Goal: Navigation & Orientation: Find specific page/section

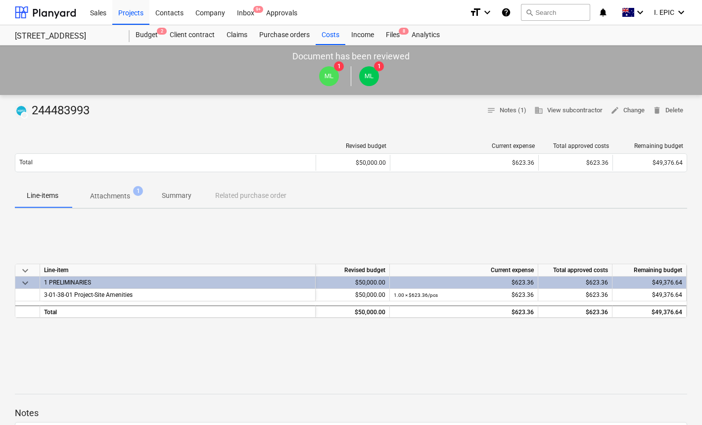
click at [120, 206] on button "Attachments 1" at bounding box center [110, 196] width 80 height 24
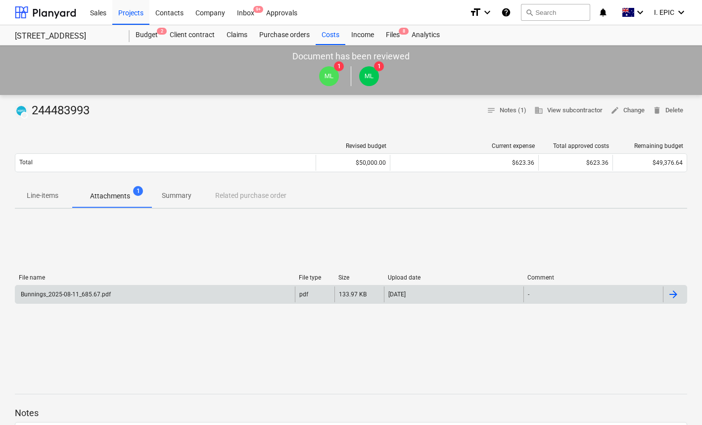
click at [151, 292] on div "Bunnings_2025-08-11_685.67.pdf" at bounding box center [155, 294] width 280 height 16
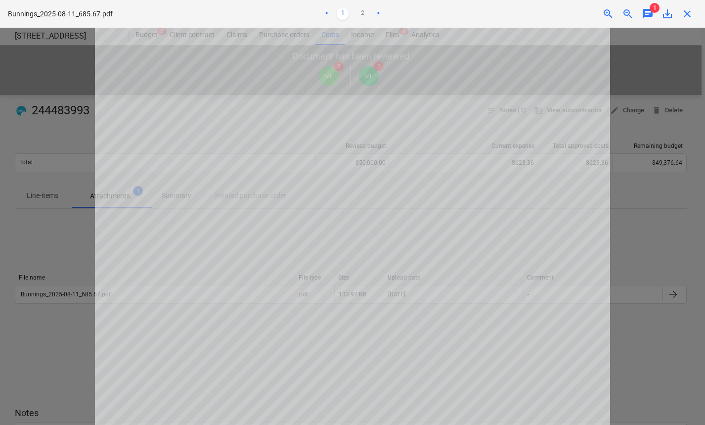
scroll to position [268, 0]
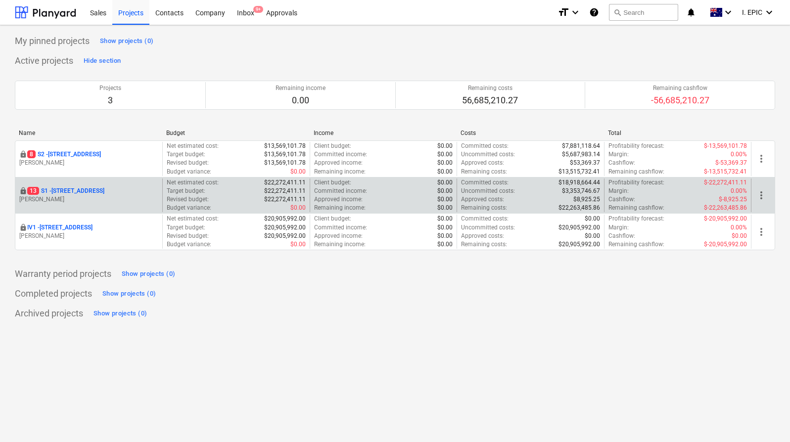
click at [91, 193] on p "[STREET_ADDRESS]" at bounding box center [65, 191] width 77 height 8
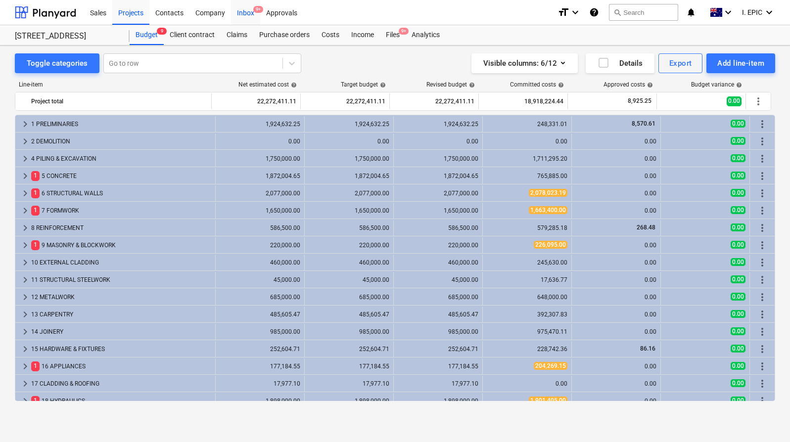
click at [244, 13] on div "Inbox 9+" at bounding box center [245, 12] width 29 height 25
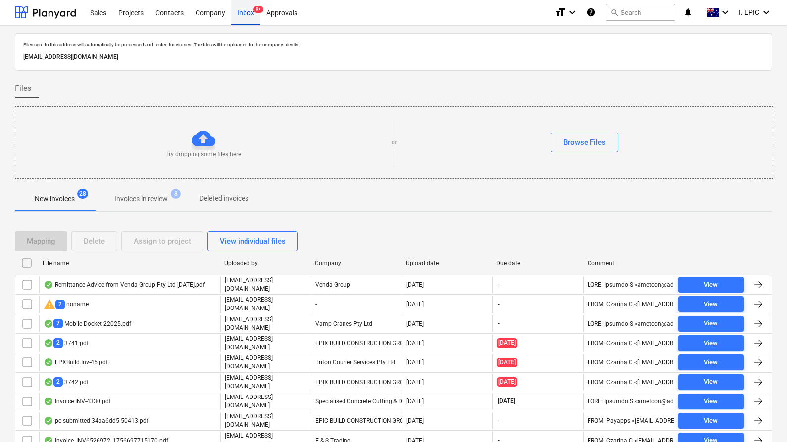
click at [247, 11] on div "Inbox 9+" at bounding box center [245, 12] width 29 height 25
click at [147, 204] on p "Invoices in review" at bounding box center [140, 199] width 53 height 10
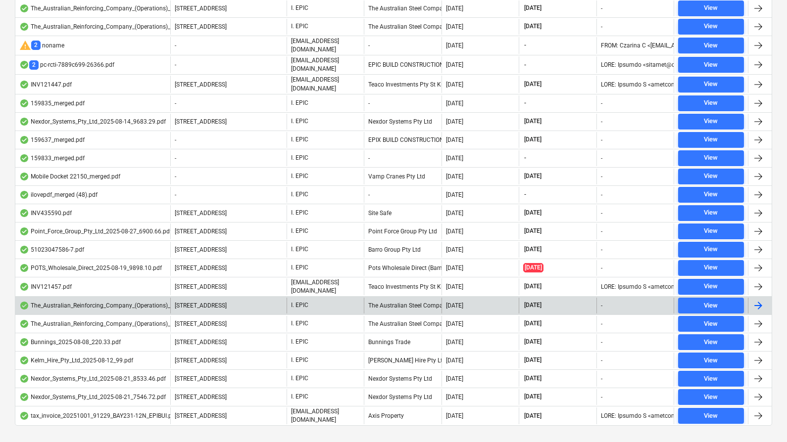
scroll to position [55, 0]
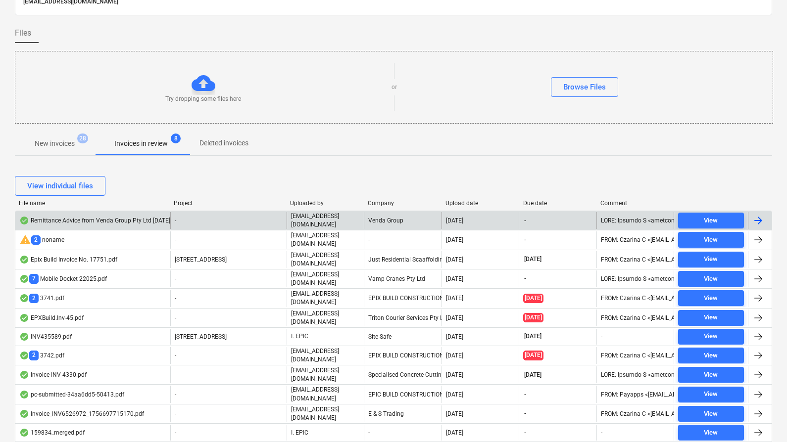
click at [214, 224] on div "-" at bounding box center [228, 220] width 116 height 17
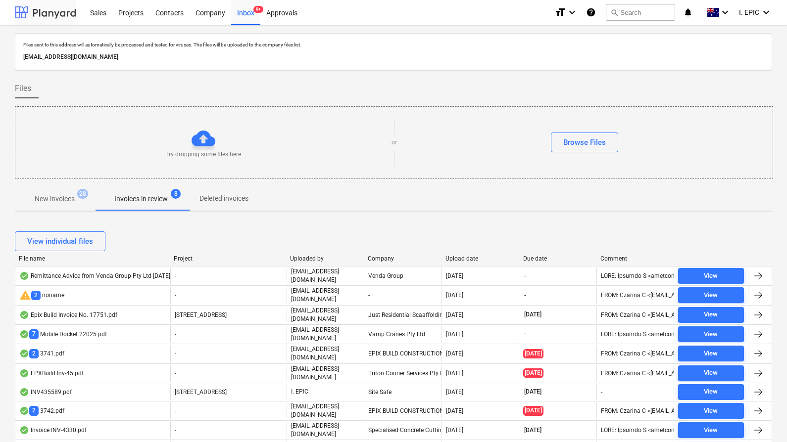
scroll to position [55, 0]
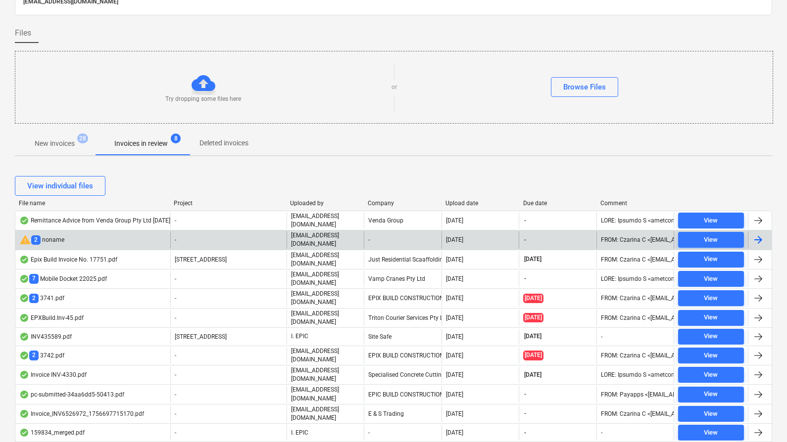
click at [248, 241] on div "-" at bounding box center [228, 240] width 116 height 17
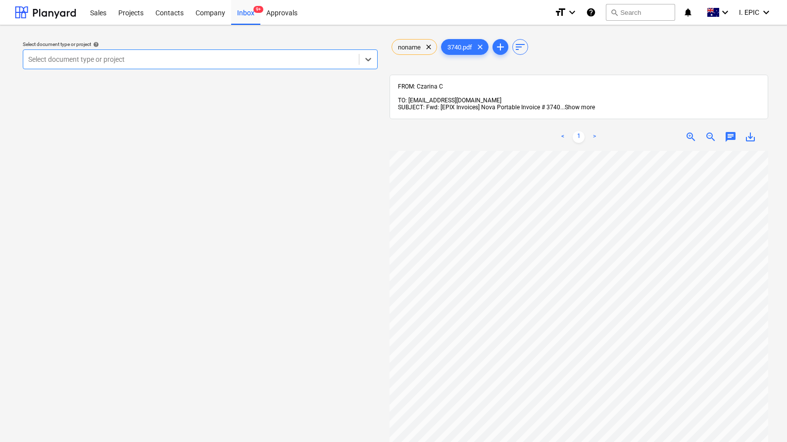
click at [578, 104] on span "Show more" at bounding box center [579, 107] width 30 height 7
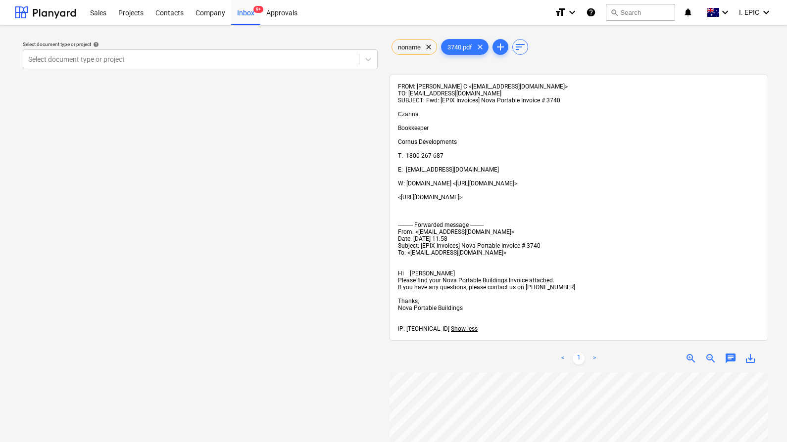
click at [336, 134] on div "Select document type or project help Select document type or project" at bounding box center [200, 412] width 371 height 758
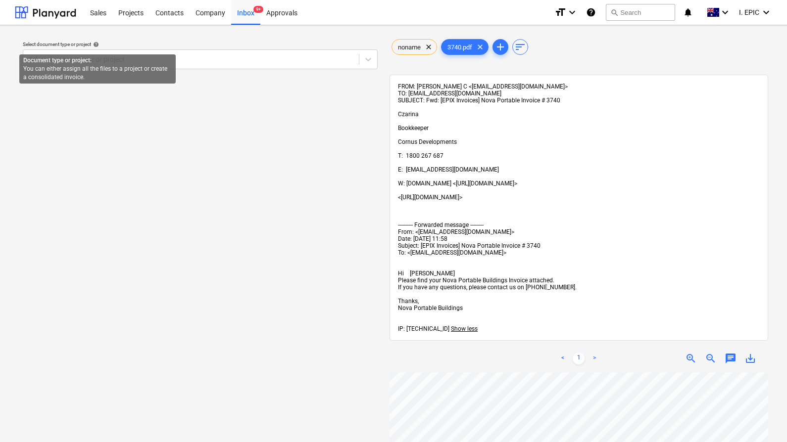
click at [99, 43] on span "help" at bounding box center [95, 45] width 8 height 6
click at [120, 36] on div "Select document type or project help Select document type or project" at bounding box center [200, 412] width 371 height 758
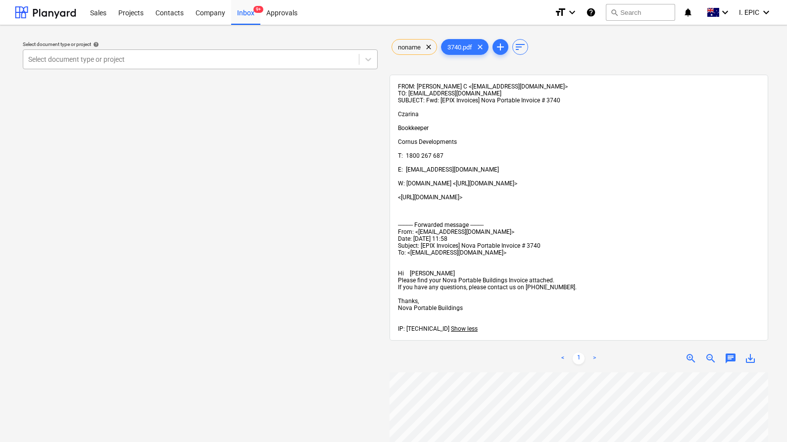
click at [150, 56] on div at bounding box center [191, 59] width 326 height 10
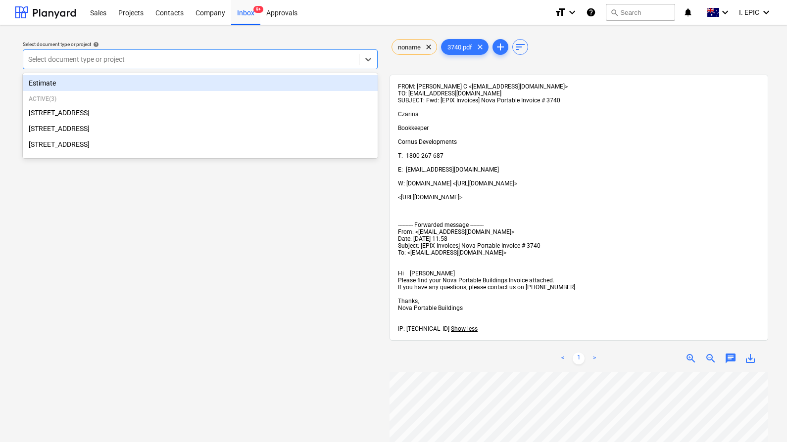
click at [161, 40] on div "Select document type or project help option Estimate focused, 1 of 4. 4 results…" at bounding box center [200, 55] width 363 height 36
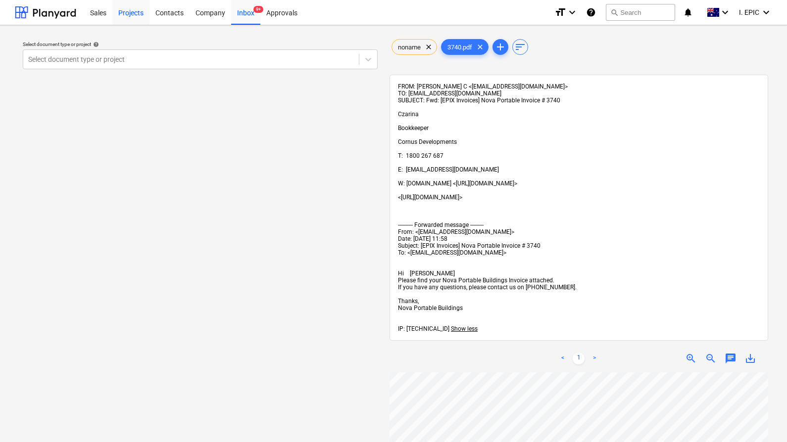
click at [133, 14] on div "Projects" at bounding box center [130, 12] width 37 height 25
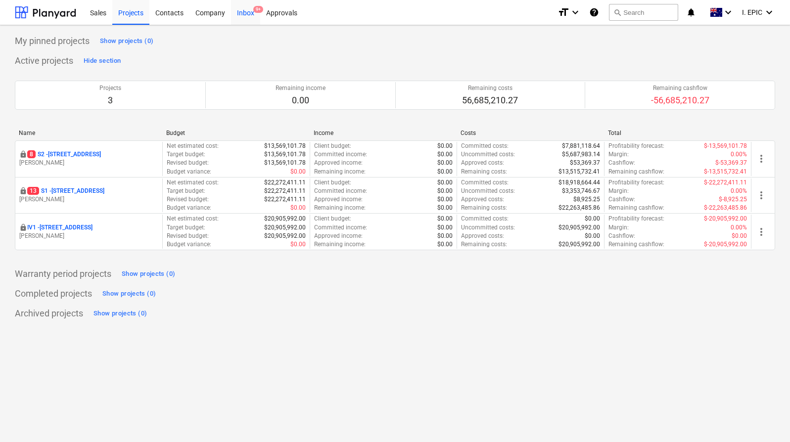
click at [250, 9] on div "Inbox 9+" at bounding box center [245, 12] width 29 height 25
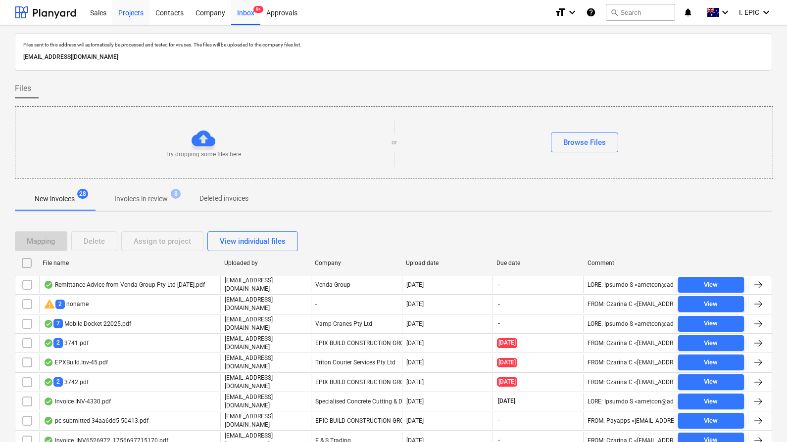
click at [129, 20] on div "Projects" at bounding box center [130, 12] width 37 height 25
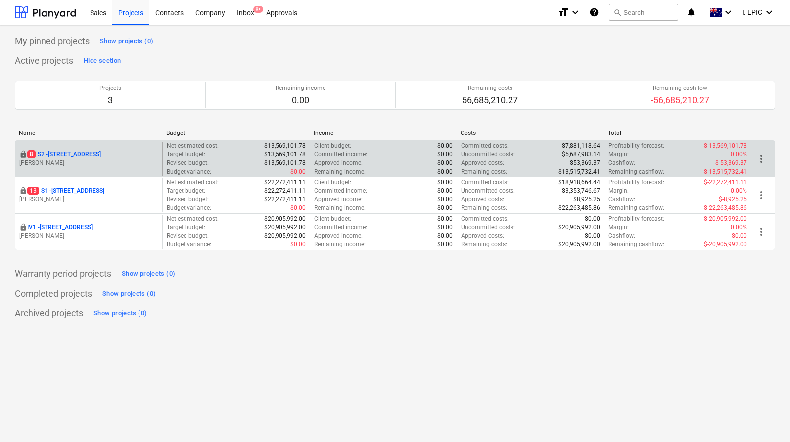
click at [92, 155] on p "[STREET_ADDRESS]" at bounding box center [64, 154] width 74 height 8
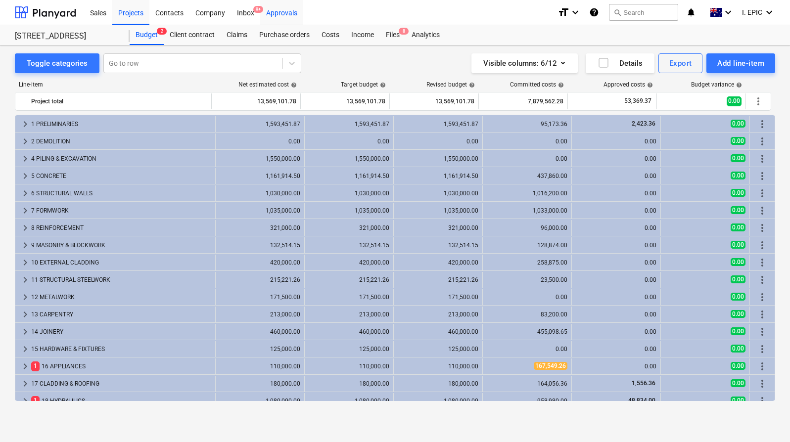
click at [281, 10] on div "Approvals" at bounding box center [281, 12] width 43 height 25
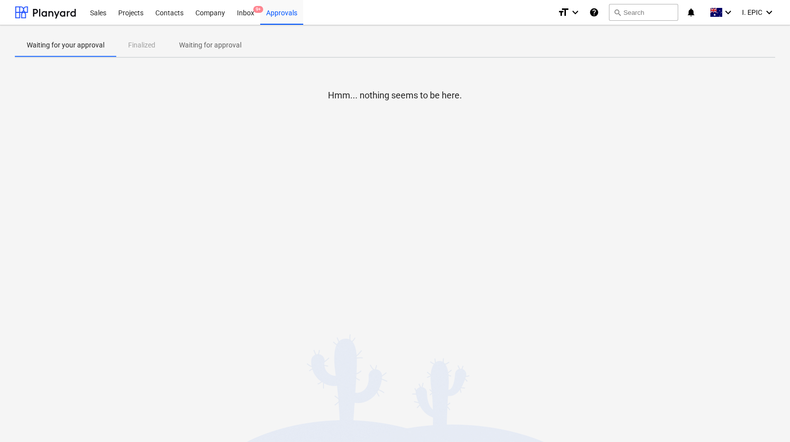
click at [141, 45] on div "Waiting for your approval Finalized Waiting for approval" at bounding box center [395, 45] width 760 height 24
click at [198, 44] on p "Waiting for approval" at bounding box center [210, 45] width 62 height 10
click at [279, 160] on div "Hmm... nothing seems to be here." at bounding box center [395, 140] width 760 height 148
click at [132, 49] on div "Waiting for your approval Finalized Waiting for approval" at bounding box center [395, 45] width 760 height 24
click at [71, 49] on p "Waiting for your approval" at bounding box center [66, 45] width 78 height 10
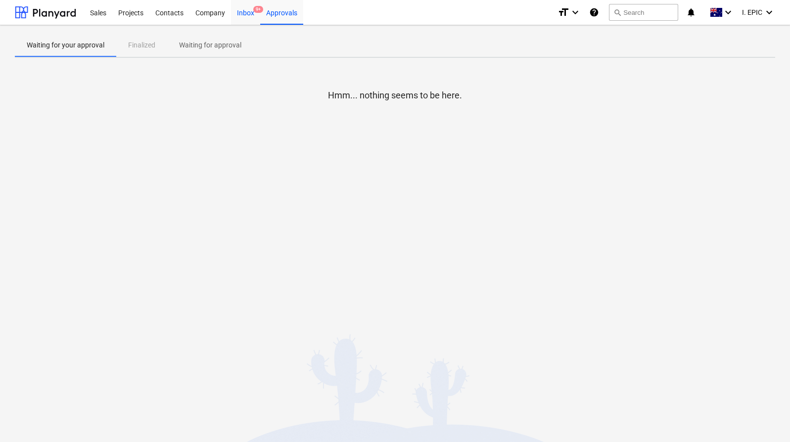
click at [247, 16] on div "Inbox 9+" at bounding box center [245, 12] width 29 height 25
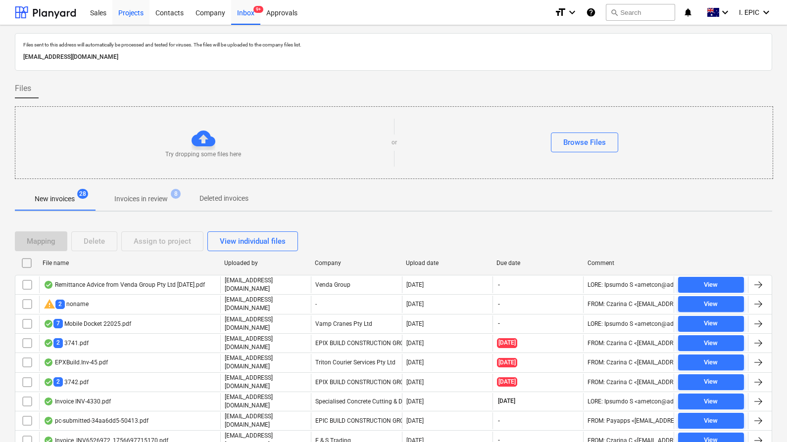
click at [122, 14] on div "Projects" at bounding box center [130, 12] width 37 height 25
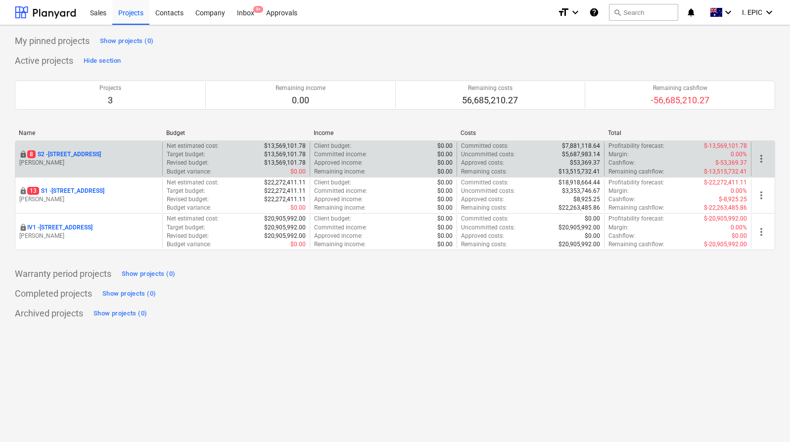
click at [101, 153] on p "[STREET_ADDRESS]" at bounding box center [64, 154] width 74 height 8
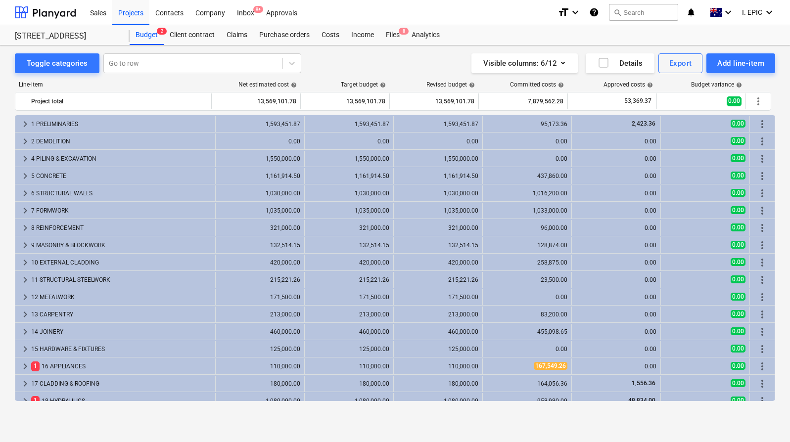
click at [338, 69] on div "Toggle categories Go to row Visible columns : 6/12 Details Export Add line-item" at bounding box center [395, 63] width 760 height 20
click at [147, 33] on div "Budget 2" at bounding box center [147, 35] width 34 height 20
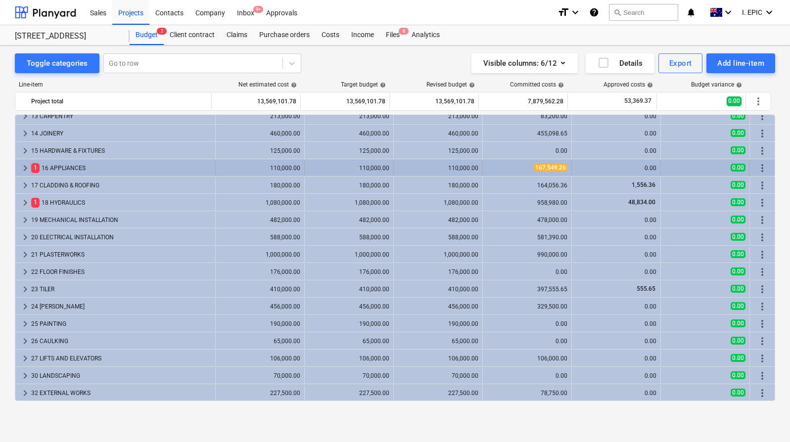
click at [534, 163] on div "167,549.26" at bounding box center [527, 168] width 81 height 16
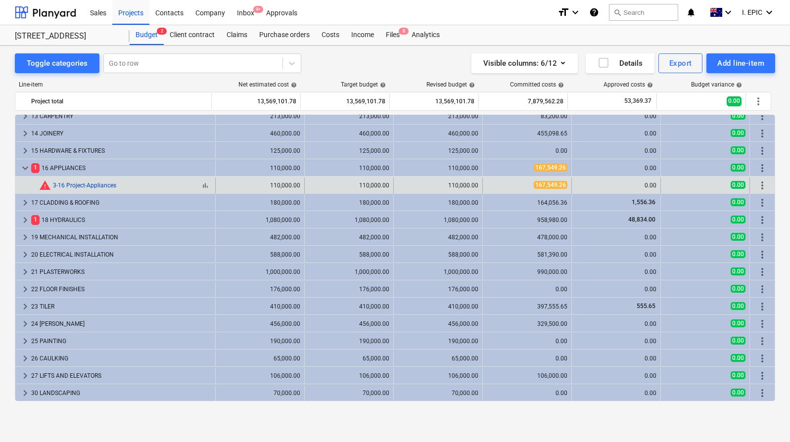
click at [88, 185] on link "3-16 Project-Appliances" at bounding box center [84, 185] width 63 height 7
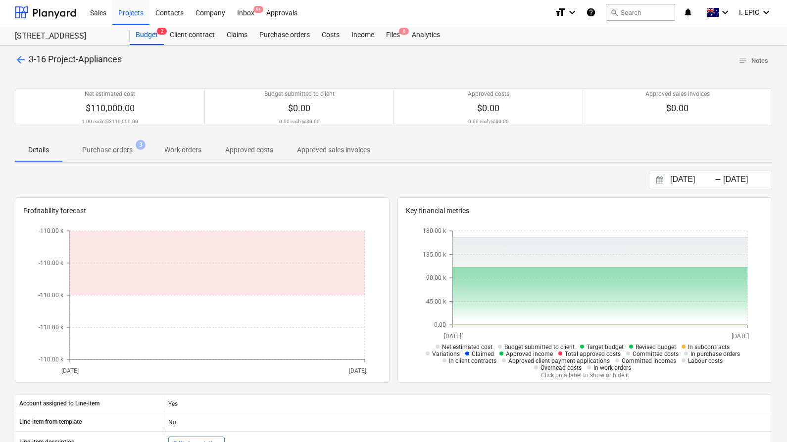
click at [22, 59] on span "arrow_back" at bounding box center [21, 60] width 12 height 12
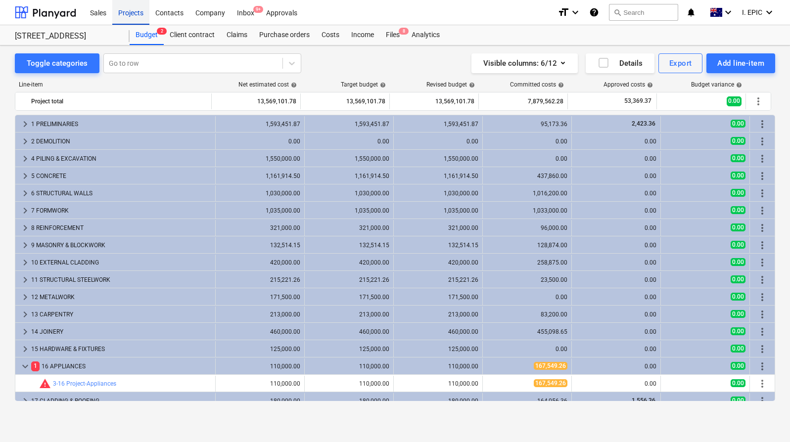
click at [130, 12] on div "Projects" at bounding box center [130, 12] width 37 height 25
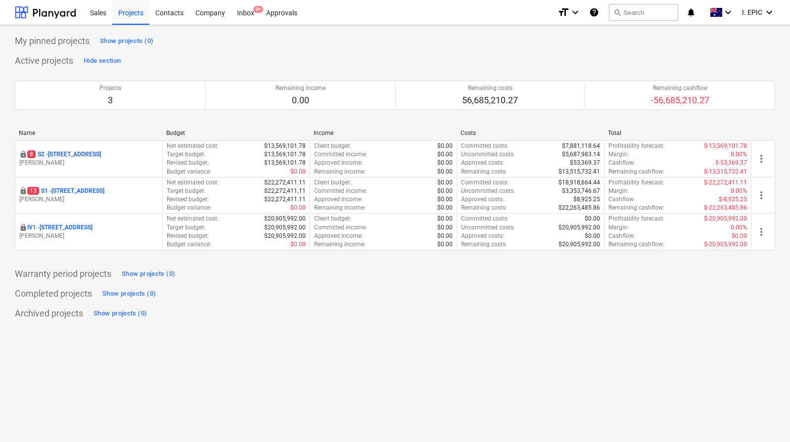
click at [530, 61] on div "Active projects Hide section Projects 3 Remaining income 0.00 Remaining costs 5…" at bounding box center [395, 157] width 760 height 209
click at [246, 313] on div "Archived projects Show projects (0)" at bounding box center [395, 314] width 760 height 16
click at [101, 276] on p "Warranty period projects" at bounding box center [63, 274] width 96 height 12
drag, startPoint x: 101, startPoint y: 276, endPoint x: 38, endPoint y: 271, distance: 63.1
click at [40, 271] on p "Warranty period projects" at bounding box center [63, 274] width 96 height 12
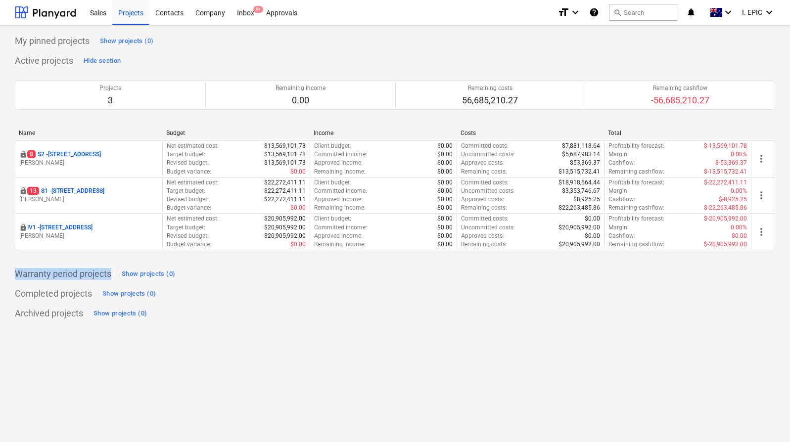
click at [38, 271] on p "Warranty period projects" at bounding box center [63, 274] width 96 height 12
click at [28, 271] on p "Warranty period projects" at bounding box center [63, 274] width 96 height 12
drag, startPoint x: 28, startPoint y: 271, endPoint x: 107, endPoint y: 272, distance: 79.2
click at [107, 272] on p "Warranty period projects" at bounding box center [63, 274] width 96 height 12
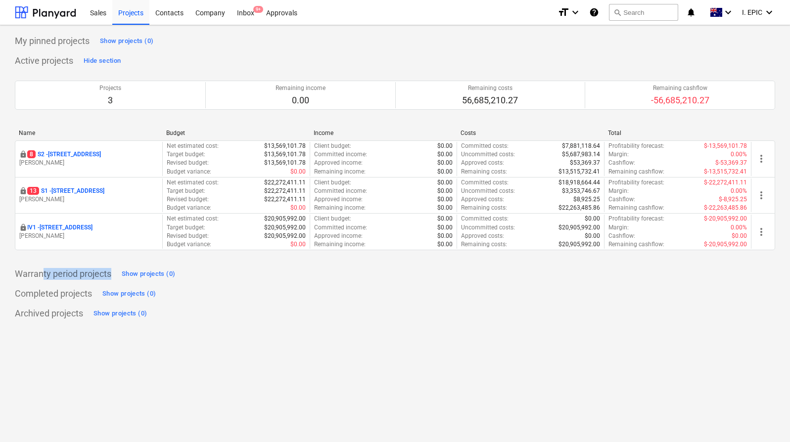
drag, startPoint x: 111, startPoint y: 274, endPoint x: 38, endPoint y: 271, distance: 73.8
click at [41, 272] on p "Warranty period projects" at bounding box center [63, 274] width 96 height 12
click at [37, 270] on p "Warranty period projects" at bounding box center [63, 274] width 96 height 12
drag, startPoint x: 15, startPoint y: 269, endPoint x: 113, endPoint y: 277, distance: 97.7
click at [111, 277] on p "Warranty period projects" at bounding box center [63, 274] width 96 height 12
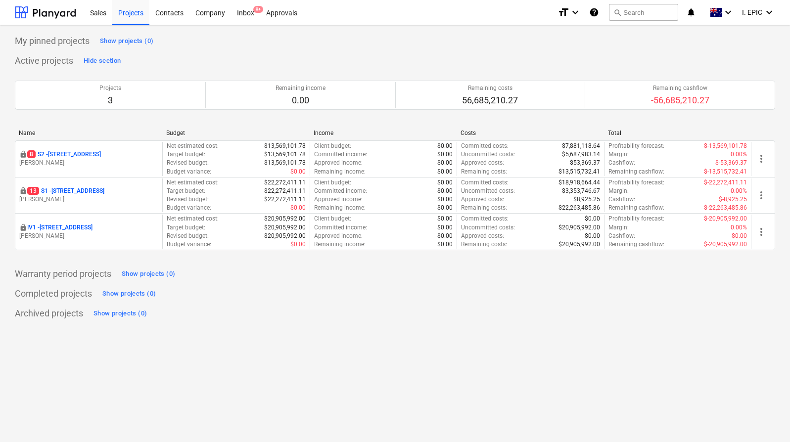
click at [357, 319] on div "Archived projects Show projects (0)" at bounding box center [395, 314] width 760 height 16
click at [421, 379] on div "My pinned projects Show projects (0) Active projects Hide section Projects 3 Re…" at bounding box center [395, 233] width 790 height 417
drag, startPoint x: 388, startPoint y: 41, endPoint x: 145, endPoint y: 60, distance: 244.2
click at [145, 60] on div "My pinned projects Show projects (0) Active projects Hide section Projects 3 Re…" at bounding box center [395, 177] width 760 height 288
click at [150, 61] on div "Active projects Hide section Projects 3 Remaining income 0.00 Remaining costs 5…" at bounding box center [395, 157] width 760 height 209
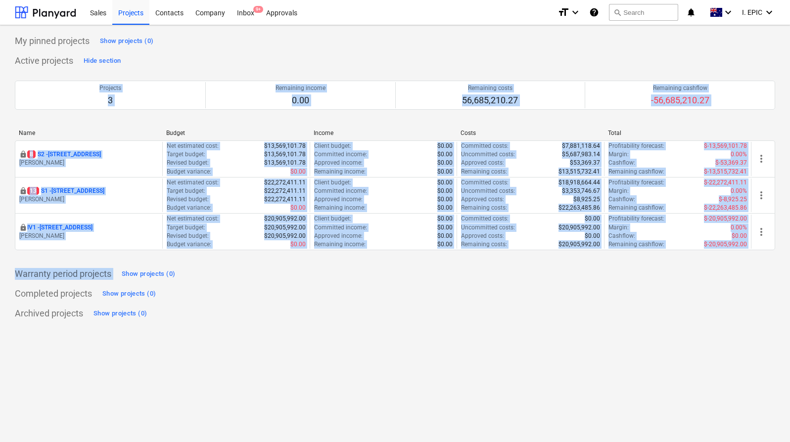
drag, startPoint x: 178, startPoint y: 66, endPoint x: 434, endPoint y: 280, distance: 334.4
click at [434, 280] on div "My pinned projects Show projects (0) Active projects Hide section Projects 3 Re…" at bounding box center [395, 177] width 760 height 288
click at [435, 282] on div "My pinned projects Show projects (0) Active projects Hide section Projects 3 Re…" at bounding box center [395, 177] width 760 height 288
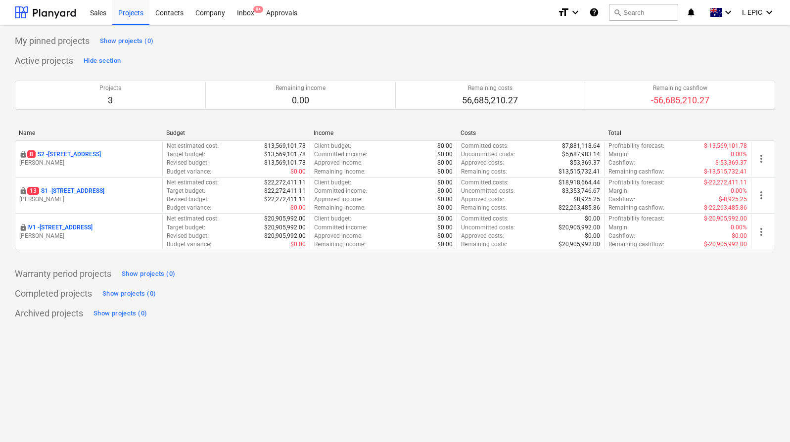
drag, startPoint x: 517, startPoint y: 306, endPoint x: 313, endPoint y: 377, distance: 216.9
click at [308, 377] on div "My pinned projects Show projects (0) Active projects Hide section Projects 3 Re…" at bounding box center [395, 233] width 790 height 417
click at [313, 376] on div "My pinned projects Show projects (0) Active projects Hide section Projects 3 Re…" at bounding box center [395, 233] width 790 height 417
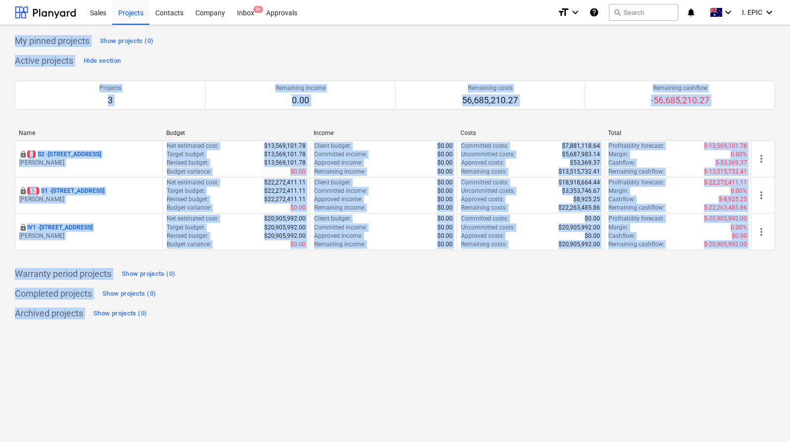
drag, startPoint x: 367, startPoint y: 385, endPoint x: 11, endPoint y: 37, distance: 498.2
click at [11, 37] on div "My pinned projects Show projects (0) Active projects Hide section Projects 3 Re…" at bounding box center [395, 233] width 790 height 417
drag, startPoint x: 20, startPoint y: 44, endPoint x: 218, endPoint y: 345, distance: 360.5
click at [218, 345] on div "My pinned projects Show projects (0) Active projects Hide section Projects 3 Re…" at bounding box center [395, 233] width 790 height 417
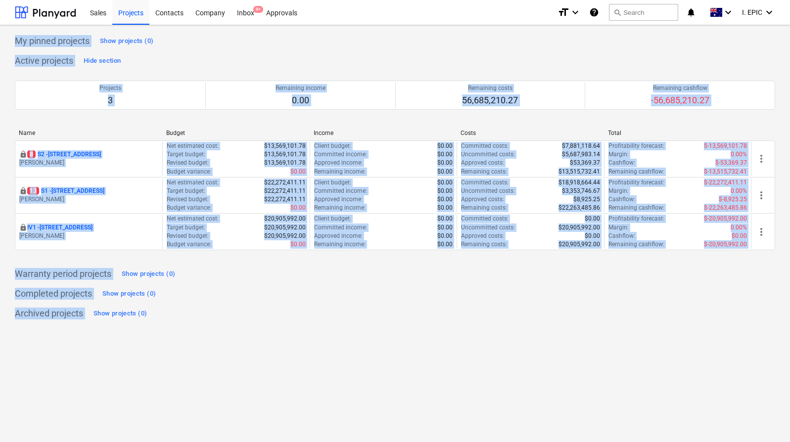
click at [218, 344] on div "My pinned projects Show projects (0) Active projects Hide section Projects 3 Re…" at bounding box center [395, 233] width 790 height 417
drag, startPoint x: 215, startPoint y: 353, endPoint x: 16, endPoint y: 38, distance: 372.2
click at [16, 38] on div "My pinned projects Show projects (0) Active projects Hide section Projects 3 Re…" at bounding box center [395, 233] width 790 height 417
click at [16, 38] on p "My pinned projects" at bounding box center [52, 41] width 75 height 12
drag, startPoint x: 13, startPoint y: 35, endPoint x: 313, endPoint y: 375, distance: 453.6
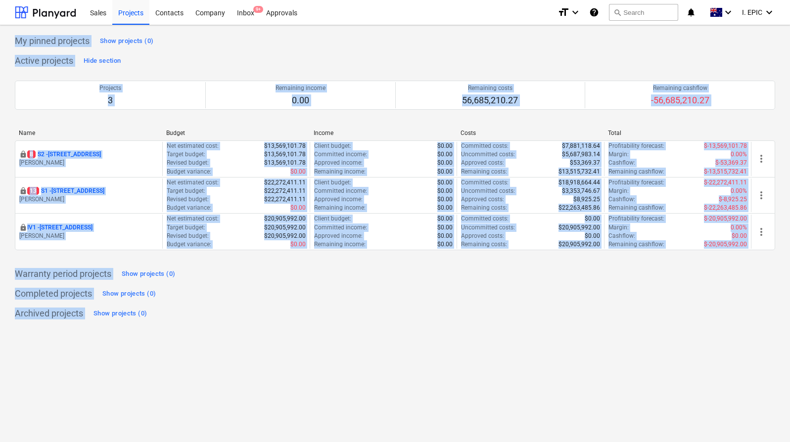
click at [313, 375] on div "My pinned projects Show projects (0) Active projects Hide section Projects 3 Re…" at bounding box center [395, 233] width 790 height 417
drag, startPoint x: 319, startPoint y: 386, endPoint x: 0, endPoint y: 39, distance: 471.0
click at [0, 39] on div "My pinned projects Show projects (0) Active projects Hide section Projects 3 Re…" at bounding box center [395, 233] width 790 height 417
click at [9, 34] on div "My pinned projects Show projects (0) Active projects Hide section Projects 3 Re…" at bounding box center [395, 233] width 790 height 417
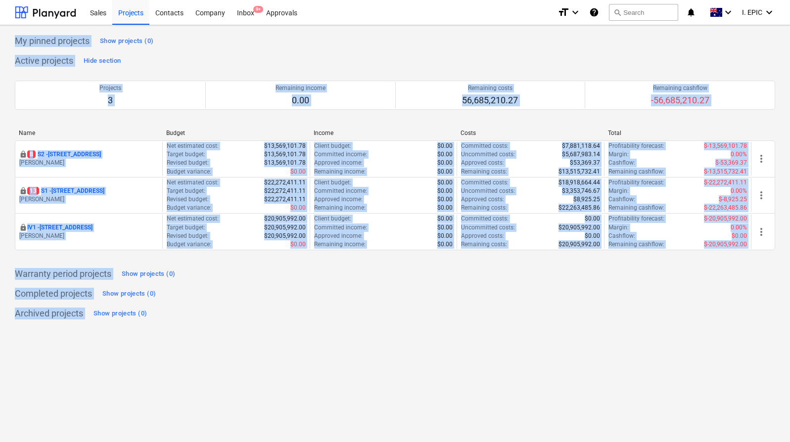
drag, startPoint x: 63, startPoint y: 83, endPoint x: 290, endPoint y: 361, distance: 358.9
click at [290, 361] on div "My pinned projects Show projects (0) Active projects Hide section Projects 3 Re…" at bounding box center [395, 233] width 790 height 417
click at [290, 360] on div "My pinned projects Show projects (0) Active projects Hide section Projects 3 Re…" at bounding box center [395, 233] width 790 height 417
drag, startPoint x: 317, startPoint y: 374, endPoint x: 11, endPoint y: 41, distance: 451.7
click at [11, 42] on div "My pinned projects Show projects (0) Active projects Hide section Projects 3 Re…" at bounding box center [395, 233] width 790 height 417
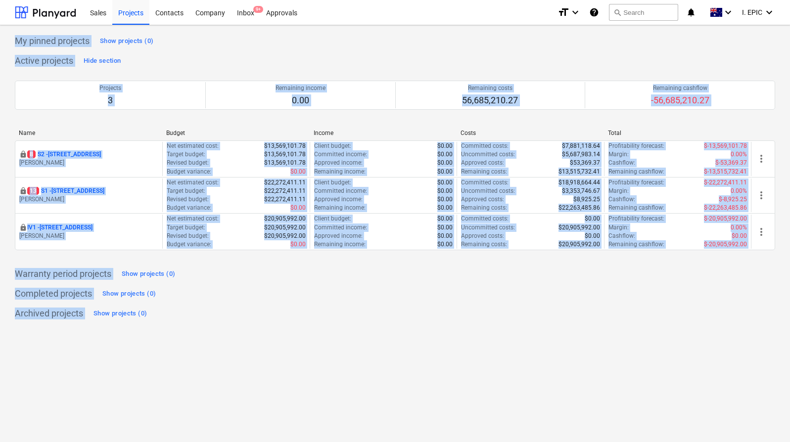
click at [11, 41] on div "My pinned projects Show projects (0) Active projects Hide section Projects 3 Re…" at bounding box center [395, 233] width 790 height 417
drag, startPoint x: 13, startPoint y: 40, endPoint x: 217, endPoint y: 339, distance: 362.1
click at [217, 339] on div "My pinned projects Show projects (0) Active projects Hide section Projects 3 Re…" at bounding box center [395, 233] width 790 height 417
drag, startPoint x: 337, startPoint y: 372, endPoint x: 10, endPoint y: 4, distance: 492.7
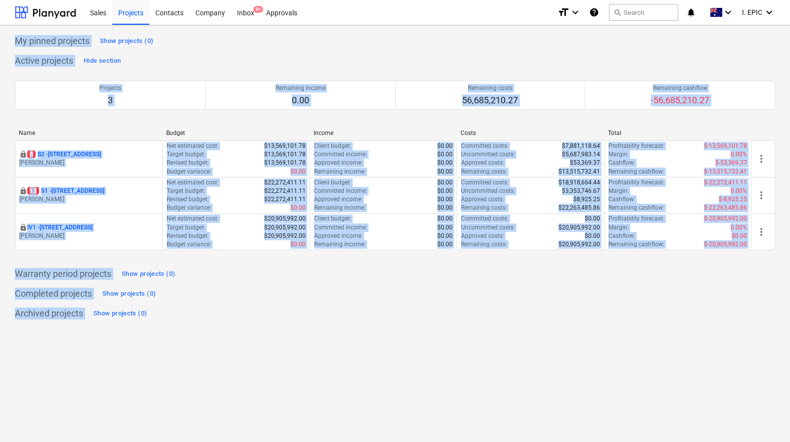
click at [10, 4] on div "Sales Projects Contacts Company Inbox 9+ Approvals format_size keyboard_arrow_d…" at bounding box center [395, 221] width 790 height 442
click at [7, 35] on div "My pinned projects Show projects (0) Active projects Hide section Projects 3 Re…" at bounding box center [395, 233] width 790 height 417
drag, startPoint x: 9, startPoint y: 35, endPoint x: 336, endPoint y: 337, distance: 445.7
click at [336, 337] on div "My pinned projects Show projects (0) Active projects Hide section Projects 3 Re…" at bounding box center [395, 233] width 790 height 417
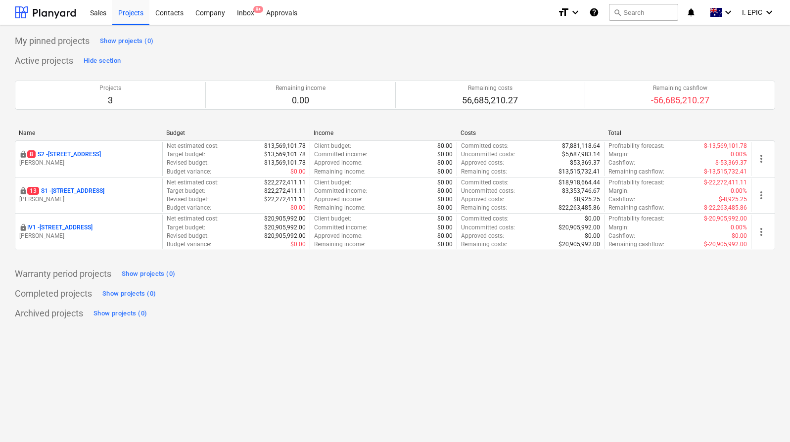
drag, startPoint x: 336, startPoint y: 337, endPoint x: 339, endPoint y: 344, distance: 6.9
click at [338, 342] on div "My pinned projects Show projects (0) Active projects Hide section Projects 3 Re…" at bounding box center [395, 233] width 790 height 417
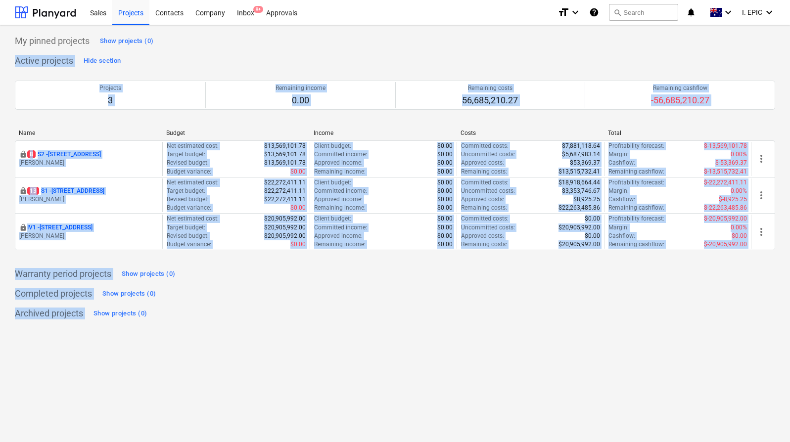
drag, startPoint x: 338, startPoint y: 372, endPoint x: 15, endPoint y: 49, distance: 456.5
click at [15, 49] on div "My pinned projects Show projects (0) Active projects Hide section Projects 3 Re…" at bounding box center [395, 233] width 790 height 417
click at [300, 60] on div "Active projects Hide section Projects 3 Remaining income 0.00 Remaining costs 5…" at bounding box center [395, 157] width 760 height 209
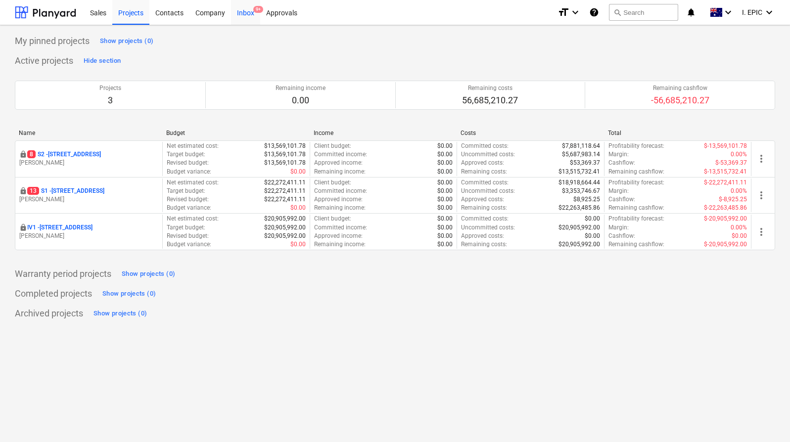
click at [245, 12] on div "Inbox 9+" at bounding box center [245, 12] width 29 height 25
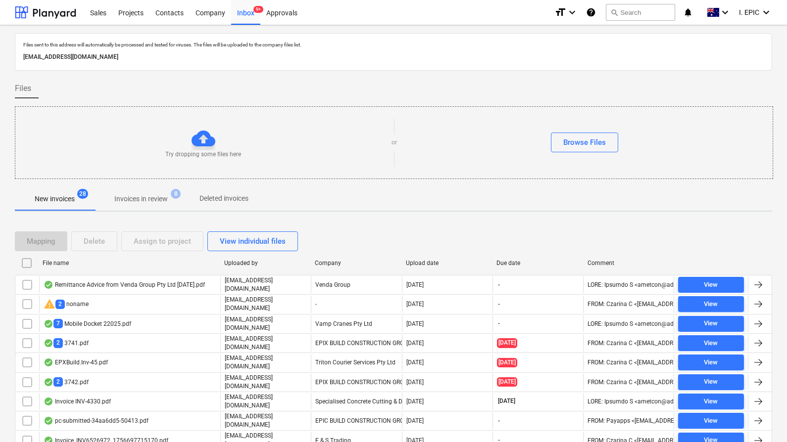
drag, startPoint x: 240, startPoint y: 94, endPoint x: 242, endPoint y: 60, distance: 33.7
click at [242, 60] on div "Files sent to this address will automatically be processed and tested for virus…" at bounding box center [393, 326] width 757 height 586
click at [242, 60] on p "[EMAIL_ADDRESS][DOMAIN_NAME]" at bounding box center [393, 57] width 740 height 10
click at [242, 92] on div "Files" at bounding box center [393, 89] width 757 height 20
drag, startPoint x: 233, startPoint y: 59, endPoint x: 25, endPoint y: 44, distance: 208.4
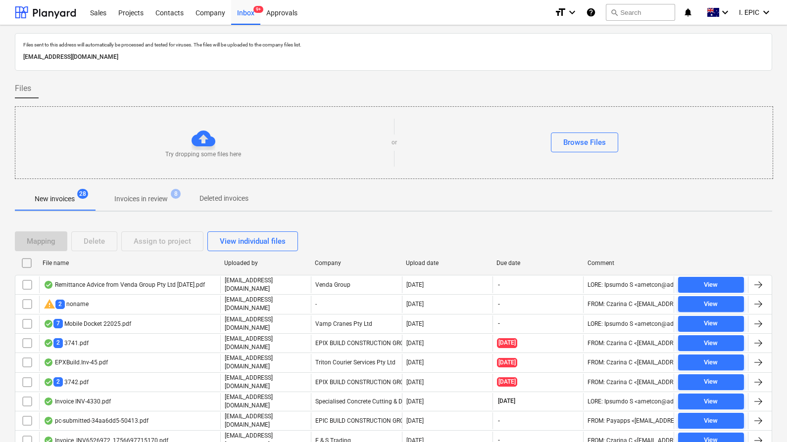
click at [25, 44] on div "Files sent to this address will automatically be processed and tested for virus…" at bounding box center [393, 52] width 744 height 25
click at [235, 59] on p "[EMAIL_ADDRESS][DOMAIN_NAME]" at bounding box center [393, 57] width 740 height 10
drag, startPoint x: 244, startPoint y: 167, endPoint x: 158, endPoint y: 116, distance: 100.3
click at [158, 116] on div "Try dropping some files here or Browse Files" at bounding box center [393, 143] width 757 height 56
drag, startPoint x: 158, startPoint y: 116, endPoint x: 118, endPoint y: 103, distance: 42.1
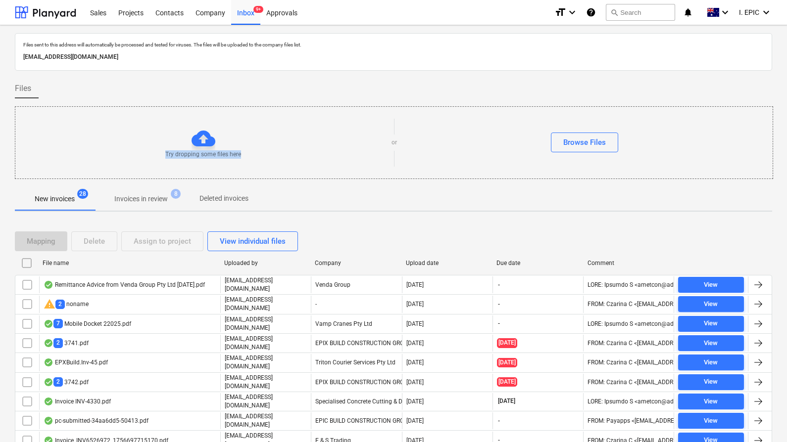
click at [158, 116] on div "Try dropping some files here or Browse Files" at bounding box center [393, 143] width 757 height 56
drag, startPoint x: 118, startPoint y: 103, endPoint x: 254, endPoint y: 158, distance: 146.3
click at [254, 158] on div "Files sent to this address will automatically be processed and tested for virus…" at bounding box center [393, 326] width 757 height 586
click at [254, 158] on div "Try dropping some files here" at bounding box center [203, 143] width 376 height 32
click at [512, 91] on div "Files" at bounding box center [393, 89] width 757 height 20
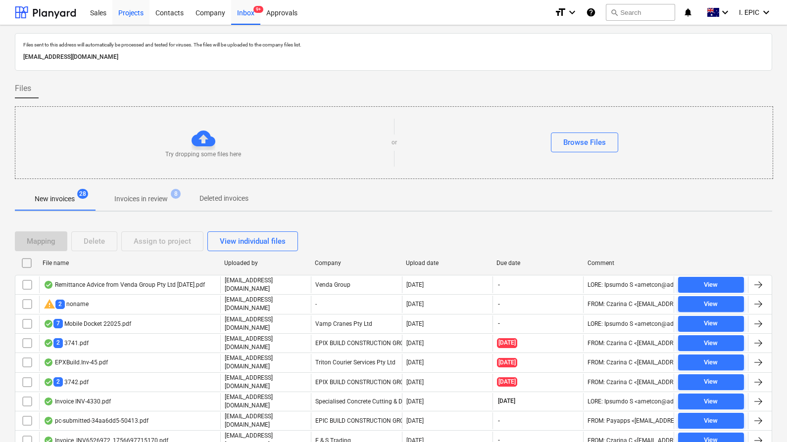
click at [127, 11] on div "Projects" at bounding box center [130, 12] width 37 height 25
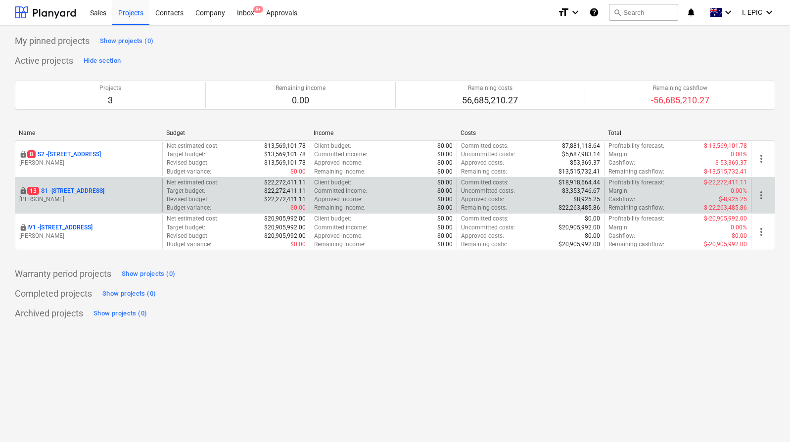
click at [97, 195] on p "[PERSON_NAME]" at bounding box center [88, 199] width 139 height 8
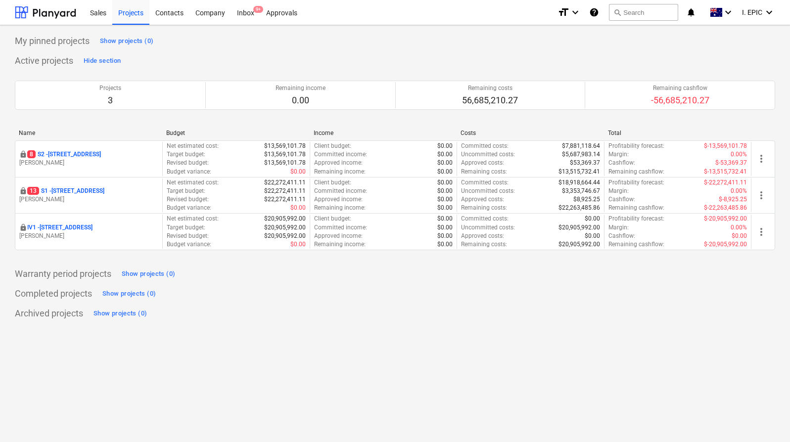
click at [337, 328] on div "My pinned projects Show projects (0) Active projects Hide section Projects 3 Re…" at bounding box center [395, 233] width 790 height 417
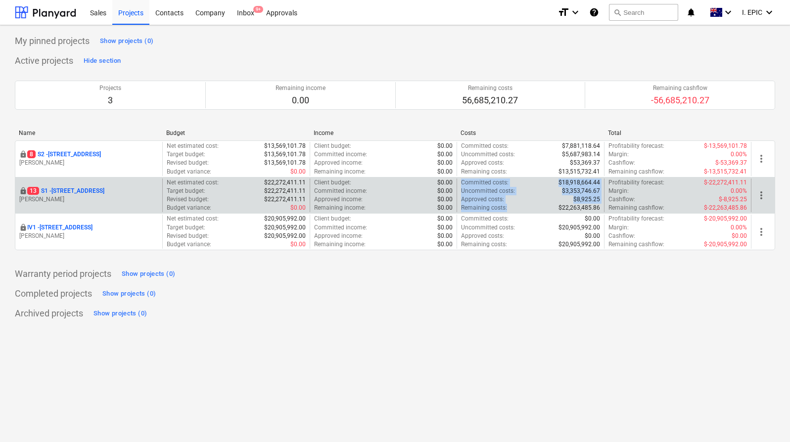
drag, startPoint x: 461, startPoint y: 181, endPoint x: 510, endPoint y: 208, distance: 56.0
click at [510, 208] on div "Committed costs : $18,918,664.44 Uncommitted costs : $3,353,746.67 Approved cos…" at bounding box center [530, 196] width 139 height 34
click at [509, 208] on div "Remaining costs : $22,263,485.86" at bounding box center [530, 208] width 139 height 8
drag, startPoint x: 509, startPoint y: 211, endPoint x: 463, endPoint y: 181, distance: 54.8
click at [464, 181] on div "Committed costs : $18,918,664.44 Uncommitted costs : $3,353,746.67 Approved cos…" at bounding box center [530, 196] width 139 height 34
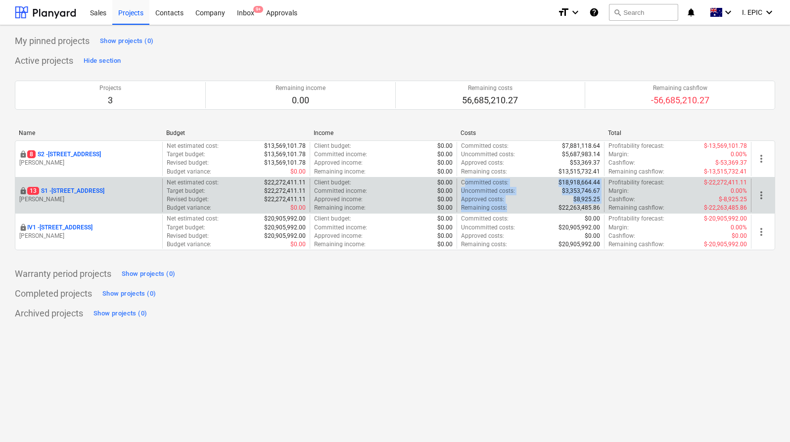
click at [463, 181] on p "Committed costs :" at bounding box center [484, 183] width 47 height 8
drag, startPoint x: 481, startPoint y: 186, endPoint x: 510, endPoint y: 207, distance: 35.4
click at [510, 207] on div "Committed costs : $18,918,664.44 Uncommitted costs : $3,353,746.67 Approved cos…" at bounding box center [530, 196] width 147 height 34
click at [510, 207] on div "Remaining costs : $22,263,485.86" at bounding box center [530, 208] width 139 height 8
drag, startPoint x: 510, startPoint y: 207, endPoint x: 458, endPoint y: 183, distance: 58.0
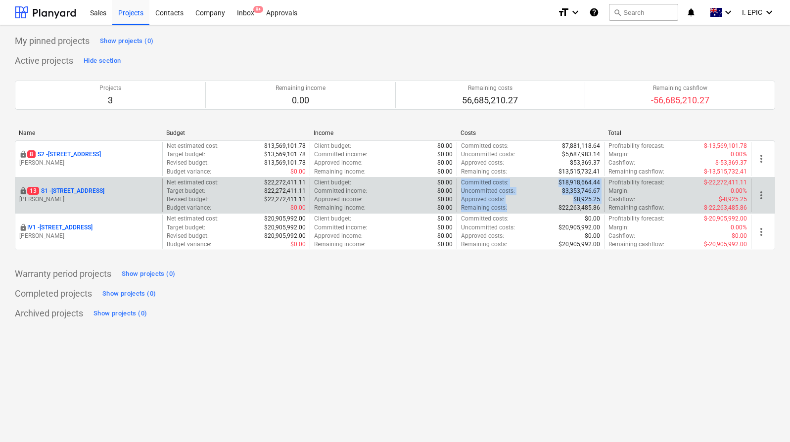
click at [458, 183] on div "Committed costs : $18,918,664.44 Uncommitted costs : $3,353,746.67 Approved cos…" at bounding box center [530, 196] width 147 height 34
drag, startPoint x: 458, startPoint y: 182, endPoint x: 509, endPoint y: 207, distance: 56.9
click at [509, 207] on div "Committed costs : $18,918,664.44 Uncommitted costs : $3,353,746.67 Approved cos…" at bounding box center [530, 196] width 147 height 34
drag, startPoint x: 509, startPoint y: 207, endPoint x: 111, endPoint y: 194, distance: 397.5
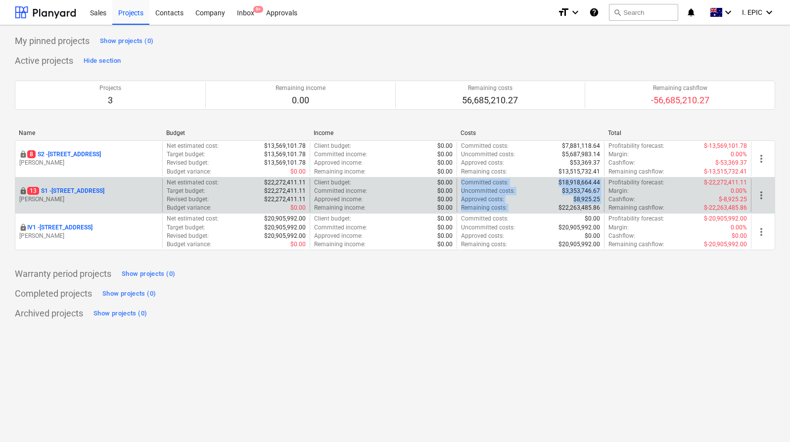
click at [509, 208] on div "Remaining costs : $22,263,485.86" at bounding box center [530, 208] width 139 height 8
click at [66, 191] on p "[STREET_ADDRESS]" at bounding box center [65, 191] width 77 height 8
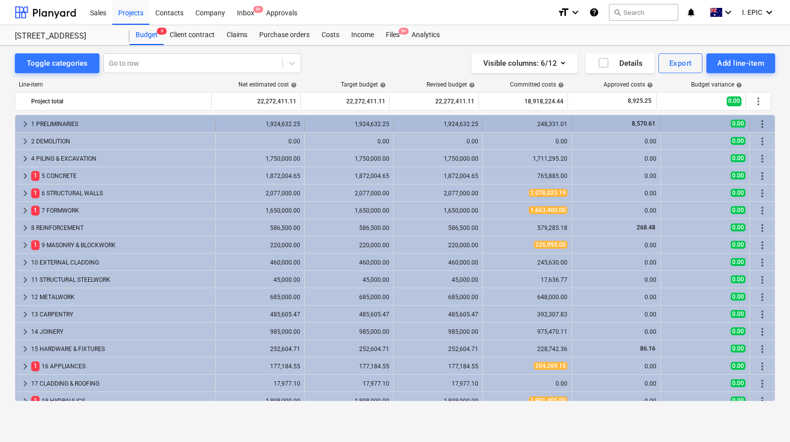
click at [22, 121] on span "keyboard_arrow_right" at bounding box center [25, 124] width 12 height 12
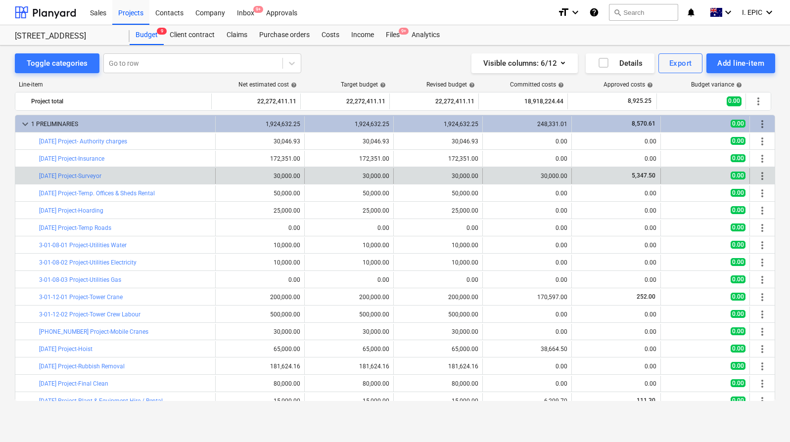
drag, startPoint x: 621, startPoint y: 175, endPoint x: 633, endPoint y: 175, distance: 11.9
click at [623, 175] on div "5,347.50" at bounding box center [616, 176] width 81 height 8
click at [635, 175] on span "5,347.50" at bounding box center [644, 175] width 26 height 7
click at [89, 173] on link "[DATE] Project-Surveyor" at bounding box center [70, 176] width 62 height 7
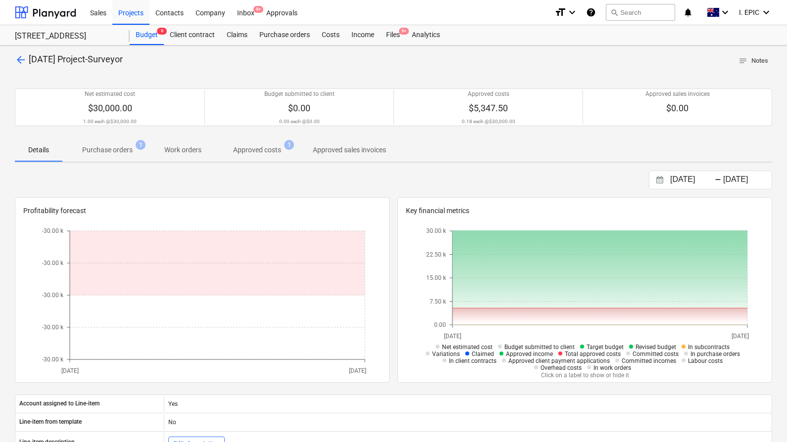
click at [751, 56] on span "notes Notes" at bounding box center [753, 60] width 30 height 11
click at [510, 143] on div "Details Purchase orders 1 Work orders Approved costs 1 Approved sales invoices" at bounding box center [393, 150] width 757 height 24
click at [252, 150] on p "Approved costs" at bounding box center [257, 150] width 48 height 10
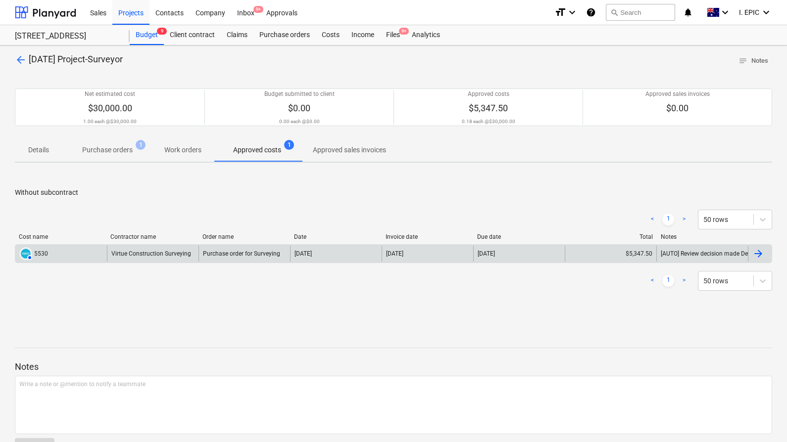
click at [249, 257] on div "Purchase order for Surveying" at bounding box center [244, 254] width 92 height 16
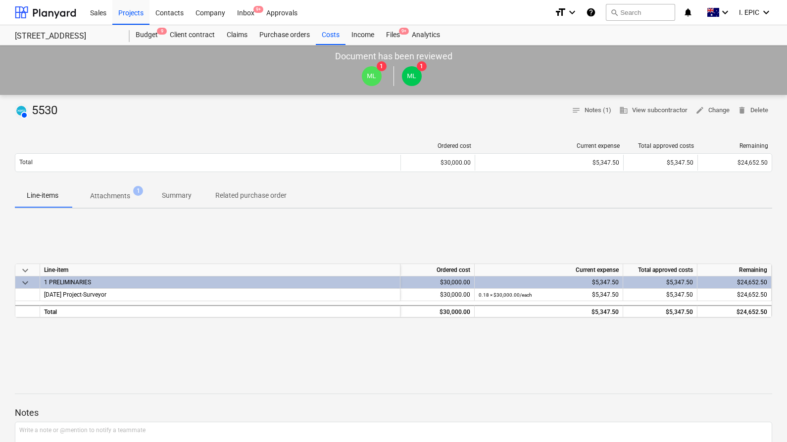
click at [233, 369] on div "AUTHORISED 5530 notes Notes (1) business View subcontractor edit Change delete …" at bounding box center [393, 366] width 787 height 542
click at [198, 247] on div "keyboard_arrow_down Line-item Ordered cost Current expense Total approved costs…" at bounding box center [393, 291] width 757 height 148
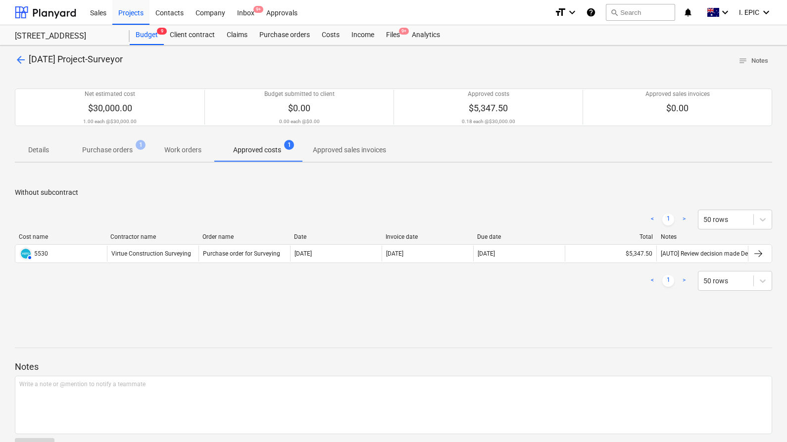
click at [186, 182] on div "Without subcontract < 1 > 50 rows Cost name Contractor name Order name Date Inv…" at bounding box center [393, 245] width 757 height 148
click at [183, 158] on span "Work orders" at bounding box center [182, 150] width 61 height 16
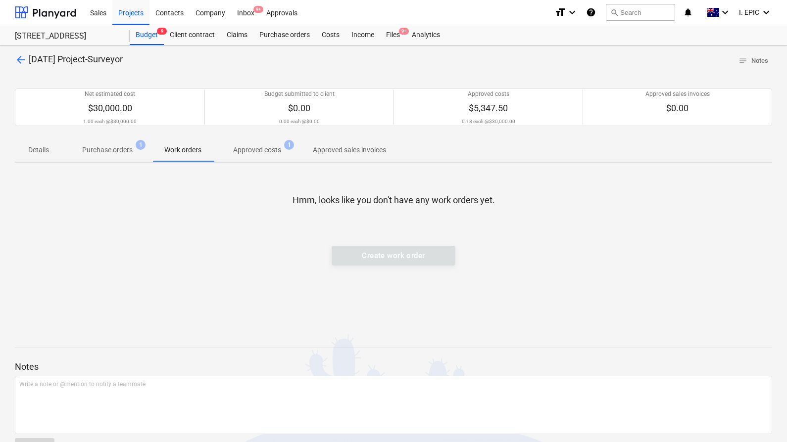
click at [111, 152] on p "Purchase orders" at bounding box center [107, 150] width 50 height 10
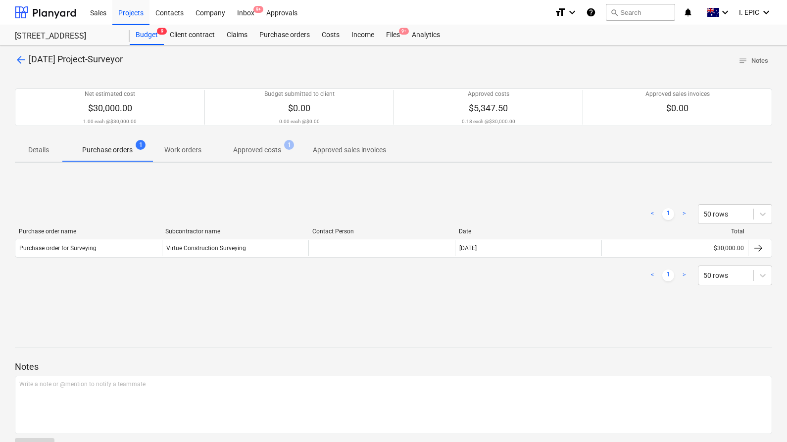
click at [151, 188] on div "< 1 > 50 rows Purchase order name Subcontractor name Contact Person Date Total …" at bounding box center [393, 245] width 757 height 148
drag, startPoint x: 217, startPoint y: 187, endPoint x: 236, endPoint y: 154, distance: 38.2
click at [218, 185] on div "< 1 > 50 rows Purchase order name Subcontractor name Contact Person Date Total …" at bounding box center [393, 245] width 757 height 148
click at [200, 150] on p "Work orders" at bounding box center [182, 150] width 37 height 10
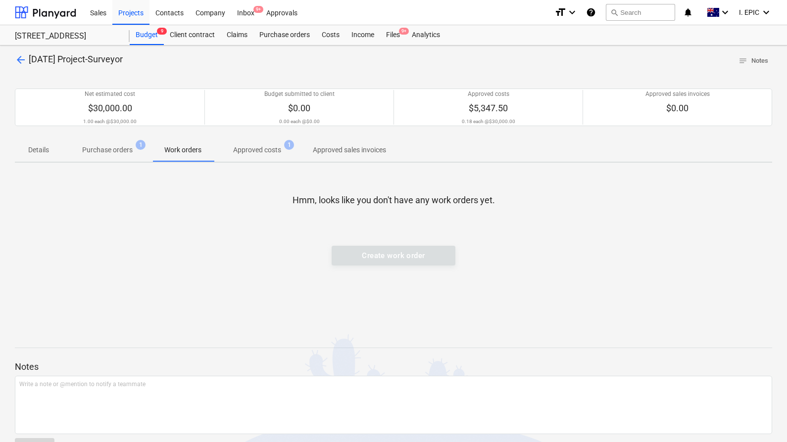
click at [261, 147] on p "Approved costs" at bounding box center [257, 150] width 48 height 10
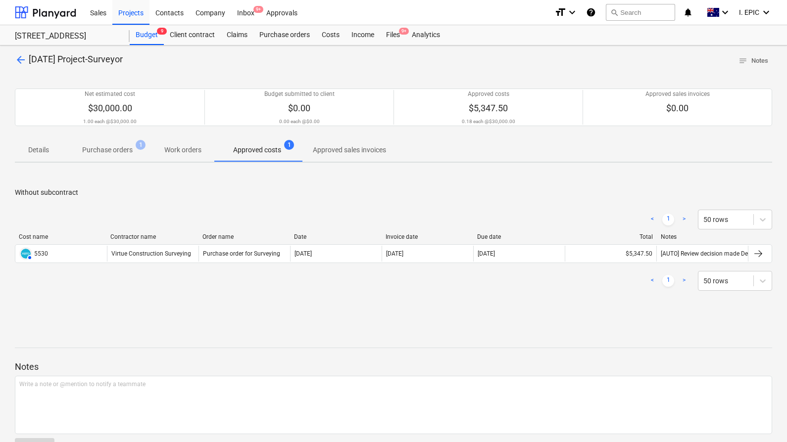
click at [371, 148] on p "Approved sales invoices" at bounding box center [349, 150] width 73 height 10
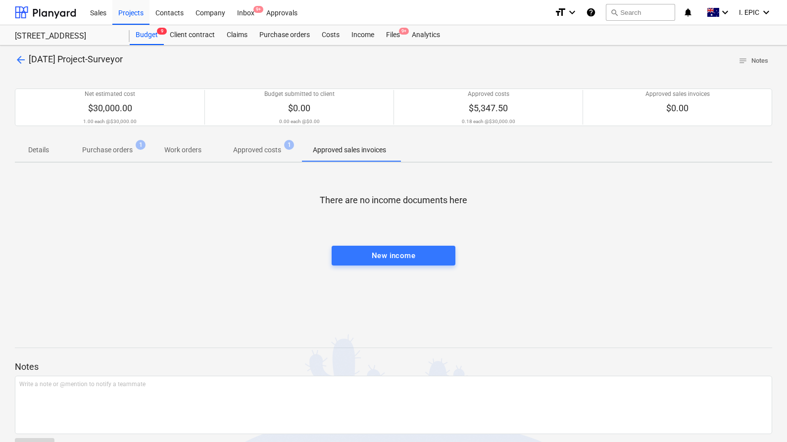
click at [248, 152] on p "Approved costs" at bounding box center [257, 150] width 48 height 10
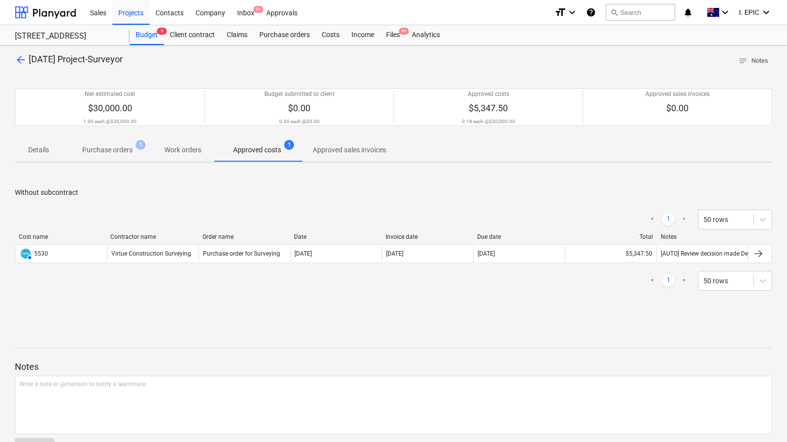
click at [149, 152] on span "Purchase orders 1" at bounding box center [107, 150] width 90 height 18
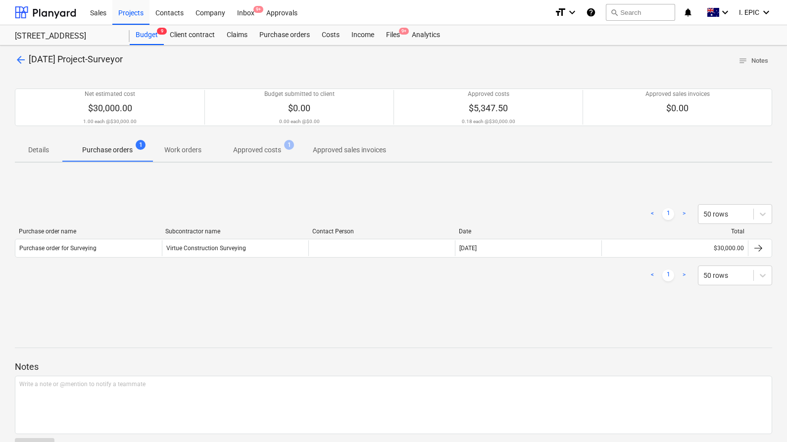
click at [37, 150] on p "Details" at bounding box center [39, 150] width 24 height 10
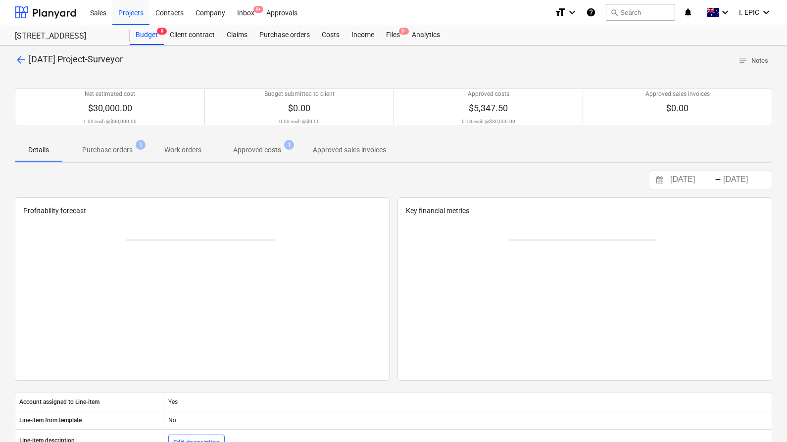
click at [104, 189] on div at bounding box center [393, 193] width 757 height 8
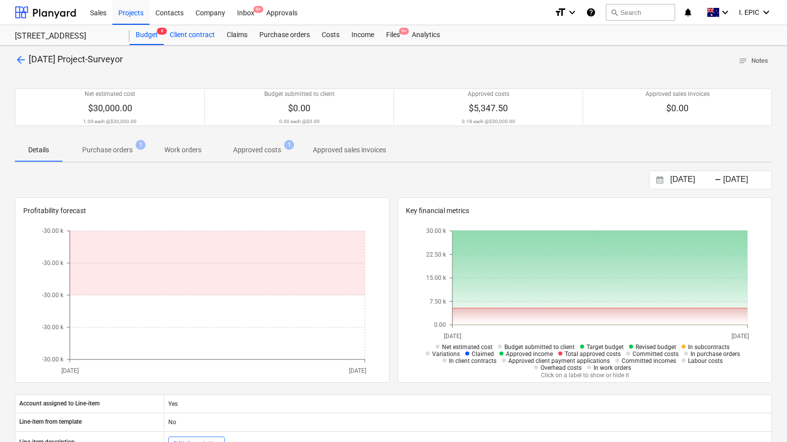
click at [190, 36] on div "Client contract" at bounding box center [192, 35] width 57 height 20
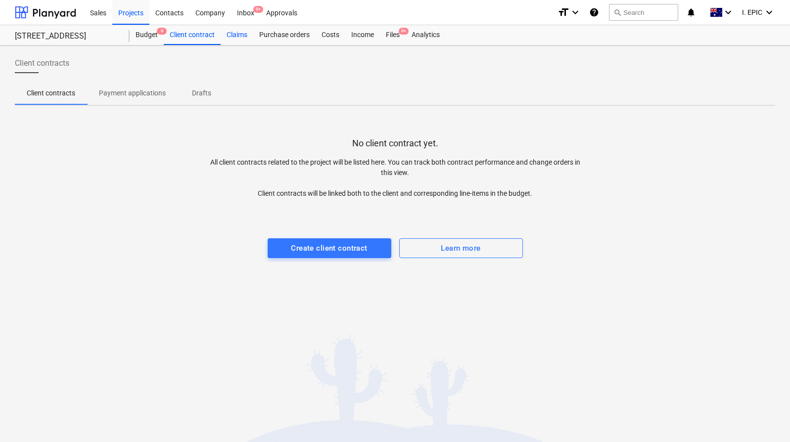
click at [242, 35] on div "Claims" at bounding box center [237, 35] width 33 height 20
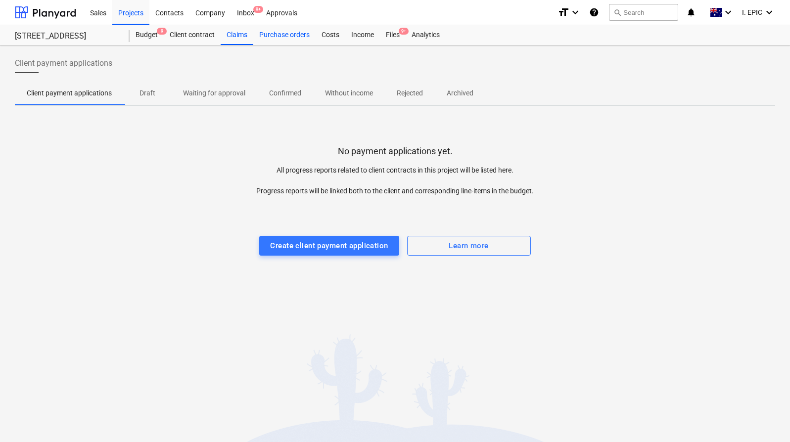
click at [278, 37] on div "Purchase orders" at bounding box center [284, 35] width 62 height 20
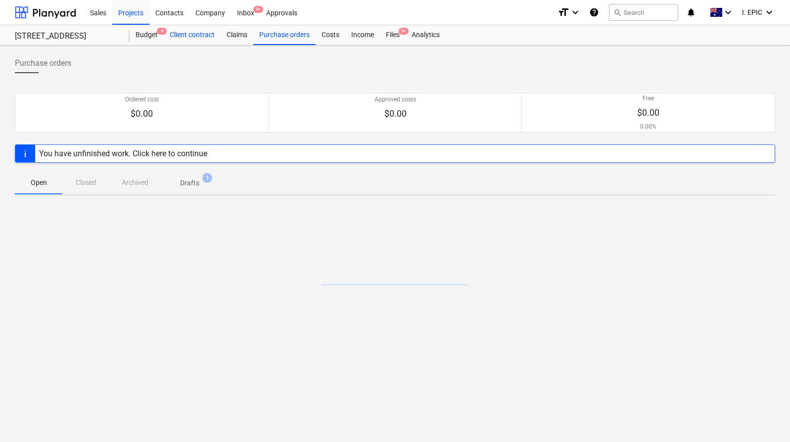
drag, startPoint x: 241, startPoint y: 38, endPoint x: 209, endPoint y: 40, distance: 32.2
click at [241, 38] on div "Claims" at bounding box center [237, 35] width 33 height 20
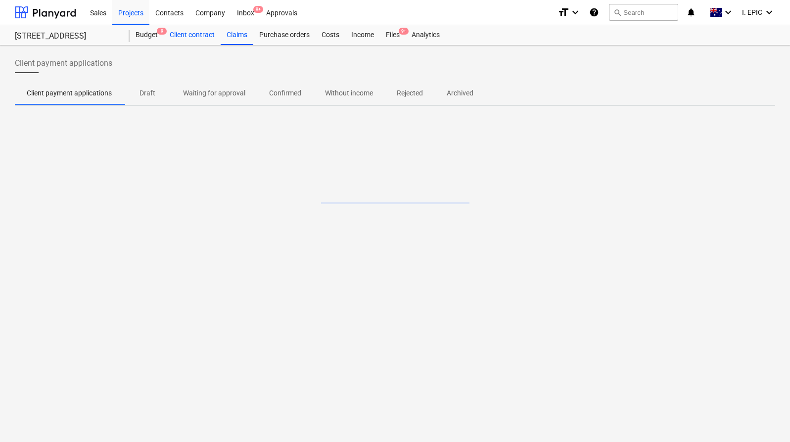
click at [201, 39] on div "Client contract" at bounding box center [192, 35] width 57 height 20
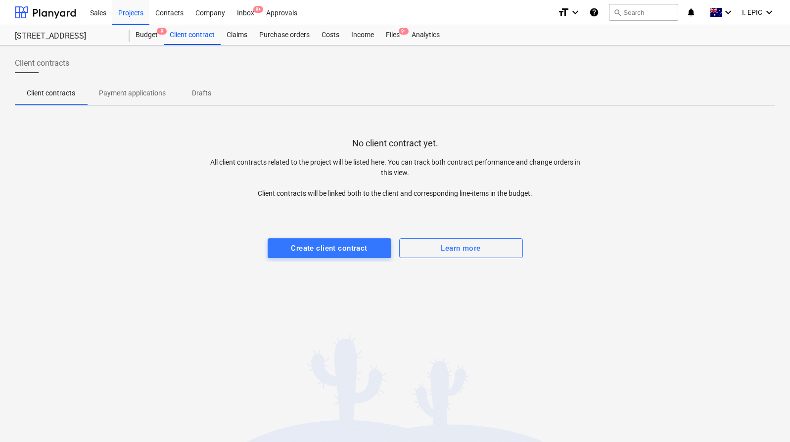
click at [121, 94] on p "Payment applications" at bounding box center [132, 93] width 67 height 10
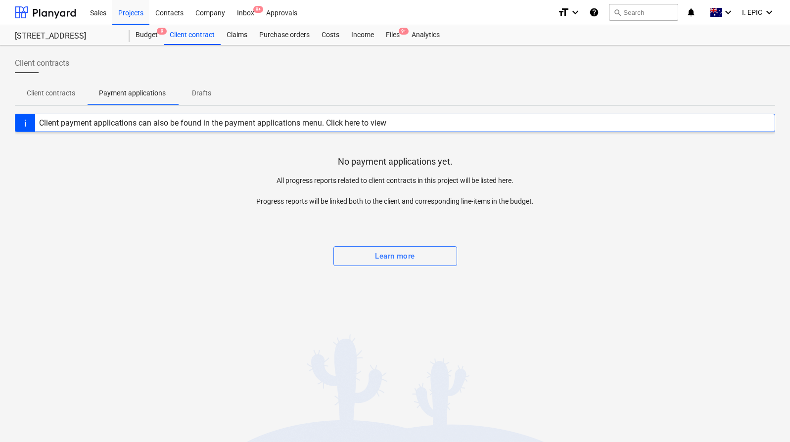
drag, startPoint x: 205, startPoint y: 96, endPoint x: 212, endPoint y: 90, distance: 9.1
click at [205, 96] on p "Drafts" at bounding box center [201, 93] width 24 height 10
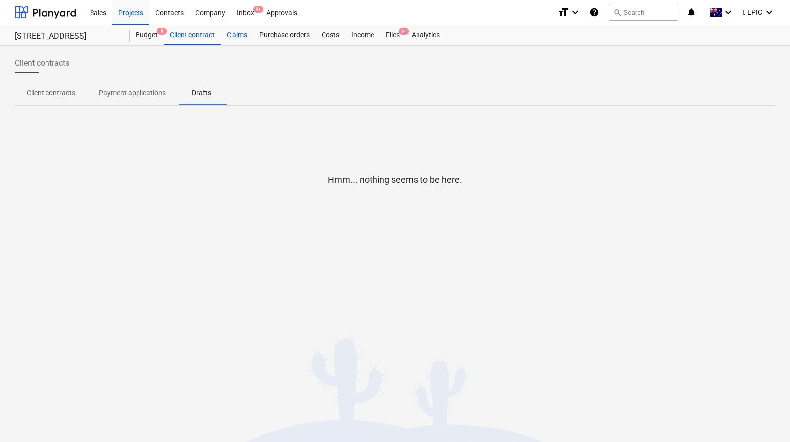
click at [238, 36] on div "Claims" at bounding box center [237, 35] width 33 height 20
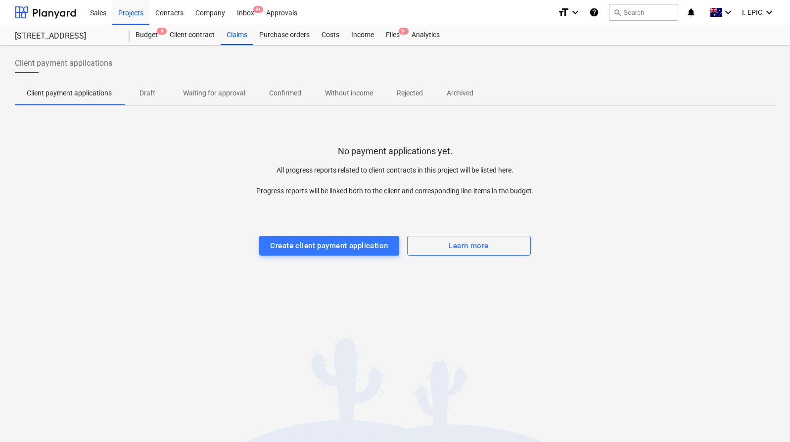
click at [95, 97] on p "Client payment applications" at bounding box center [69, 93] width 85 height 10
click at [153, 93] on p "Draft" at bounding box center [148, 93] width 24 height 10
click at [193, 92] on p "Waiting for approval" at bounding box center [214, 93] width 62 height 10
drag, startPoint x: 282, startPoint y: 95, endPoint x: 302, endPoint y: 95, distance: 20.3
click at [282, 94] on p "Confirmed" at bounding box center [285, 93] width 32 height 10
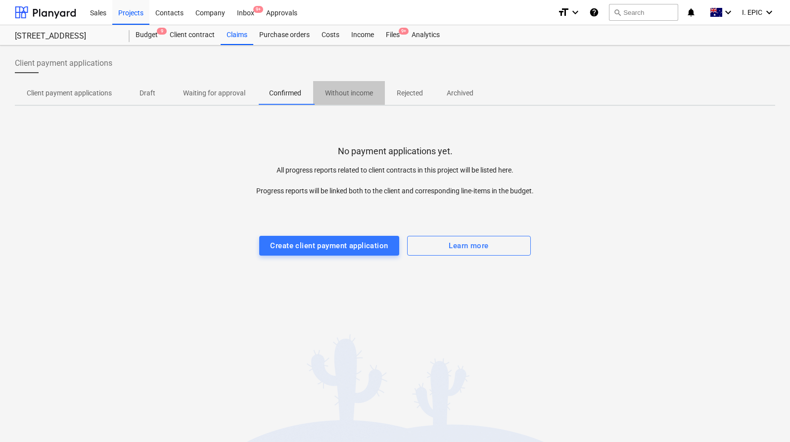
click at [352, 91] on p "Without income" at bounding box center [349, 93] width 48 height 10
drag, startPoint x: 427, startPoint y: 89, endPoint x: 441, endPoint y: 91, distance: 14.0
click at [427, 89] on span "Rejected" at bounding box center [410, 93] width 50 height 16
click at [485, 91] on span "Archived" at bounding box center [460, 93] width 50 height 16
click at [291, 31] on div "Purchase orders" at bounding box center [284, 35] width 62 height 20
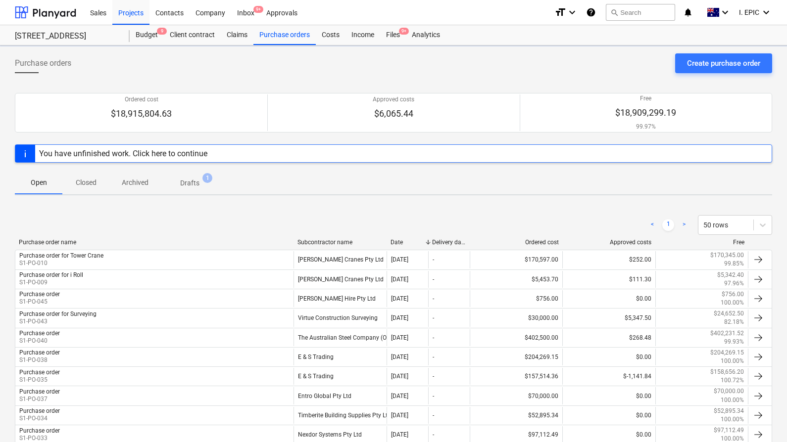
click at [308, 74] on div "Purchase orders Create purchase order" at bounding box center [393, 67] width 757 height 28
drag, startPoint x: 91, startPoint y: 181, endPoint x: 123, endPoint y: 181, distance: 32.7
click at [91, 181] on p "Closed" at bounding box center [86, 183] width 24 height 10
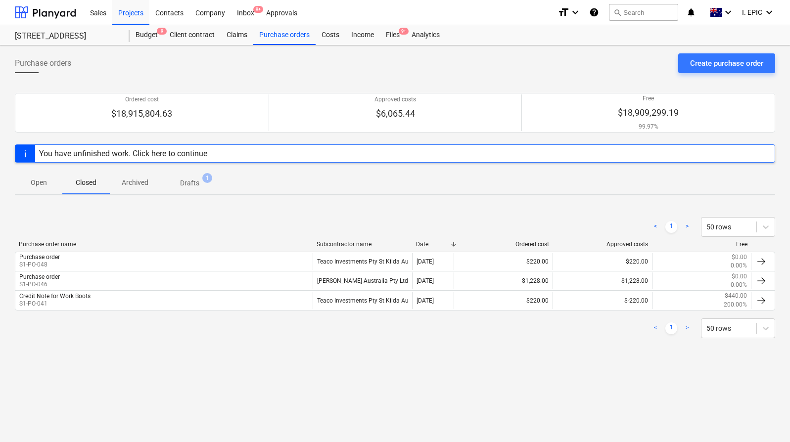
click at [132, 181] on p "Archived" at bounding box center [135, 183] width 27 height 10
click at [200, 182] on span "Drafts 1" at bounding box center [189, 183] width 35 height 10
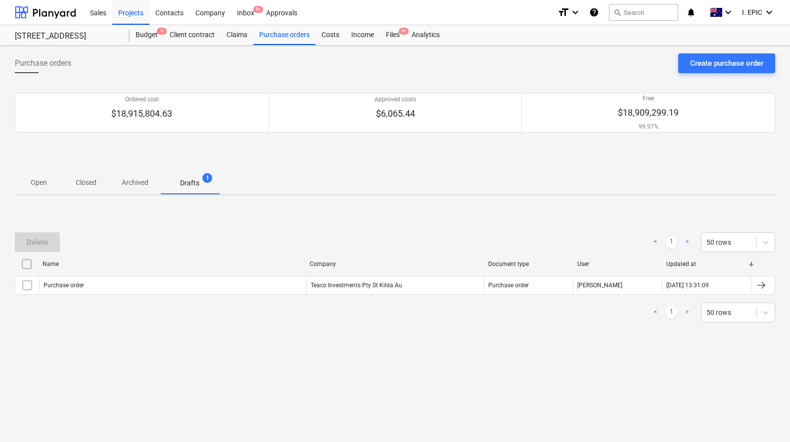
click at [314, 186] on div "Open Closed Archived Drafts 1" at bounding box center [395, 183] width 760 height 24
click at [333, 62] on div "Purchase orders Create purchase order" at bounding box center [395, 67] width 760 height 28
click at [333, 34] on div "Costs" at bounding box center [331, 35] width 30 height 20
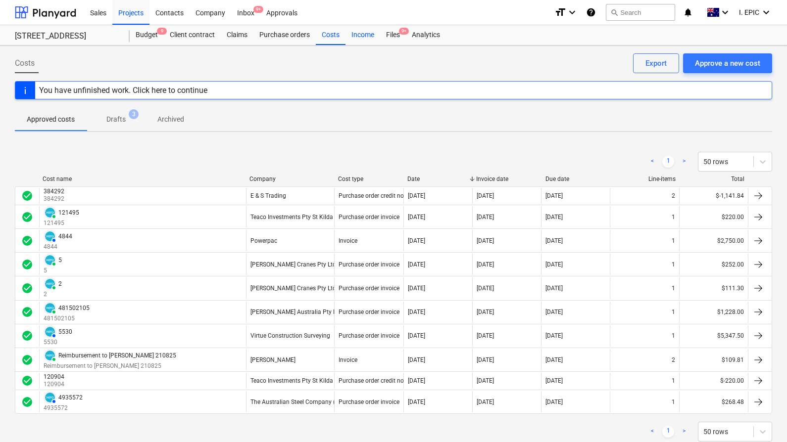
click at [364, 32] on div "Income" at bounding box center [362, 35] width 35 height 20
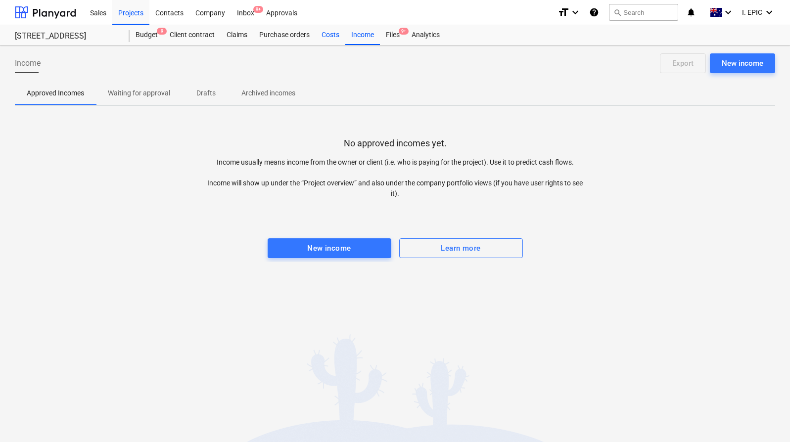
click at [335, 32] on div "Costs" at bounding box center [331, 35] width 30 height 20
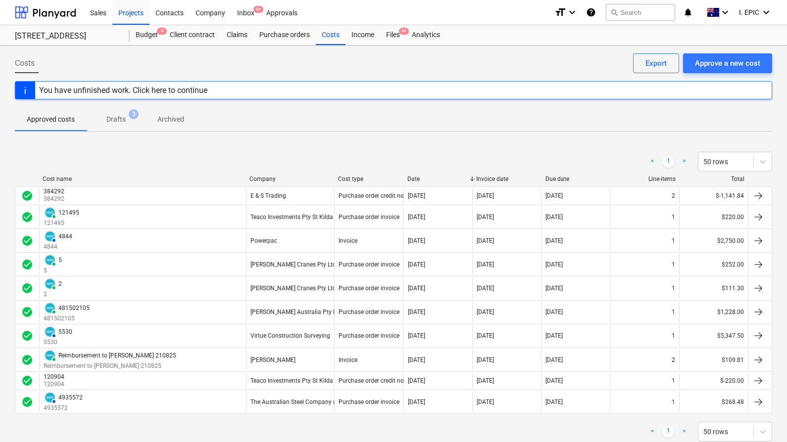
click at [351, 128] on div "Approved costs Drafts 3 Archived" at bounding box center [393, 119] width 757 height 24
click at [368, 23] on div "Sales Projects Contacts Company Inbox 9+ Approvals" at bounding box center [315, 12] width 462 height 25
click at [369, 32] on div "Income" at bounding box center [362, 35] width 35 height 20
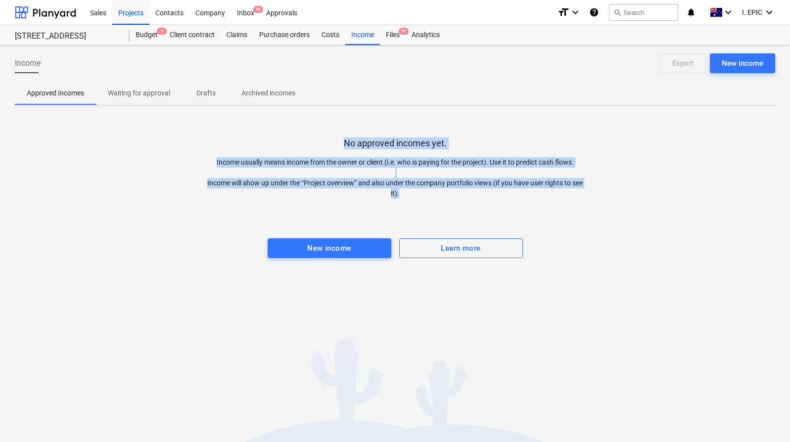
drag, startPoint x: 427, startPoint y: 192, endPoint x: 337, endPoint y: 141, distance: 102.8
click at [337, 143] on div "No approved incomes yet. Income usually means income from the owner or client (…" at bounding box center [395, 188] width 760 height 148
click at [338, 141] on div "No approved incomes yet. Income usually means income from the owner or client (…" at bounding box center [395, 188] width 760 height 148
drag, startPoint x: 341, startPoint y: 136, endPoint x: 435, endPoint y: 192, distance: 109.9
click at [429, 188] on div "No approved incomes yet. Income usually means income from the owner or client (…" at bounding box center [395, 188] width 760 height 148
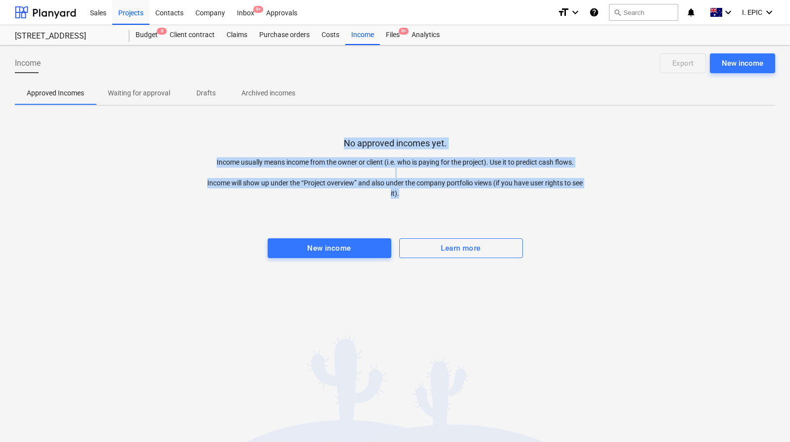
drag, startPoint x: 442, startPoint y: 199, endPoint x: 430, endPoint y: 185, distance: 18.6
click at [442, 199] on div at bounding box center [395, 209] width 760 height 20
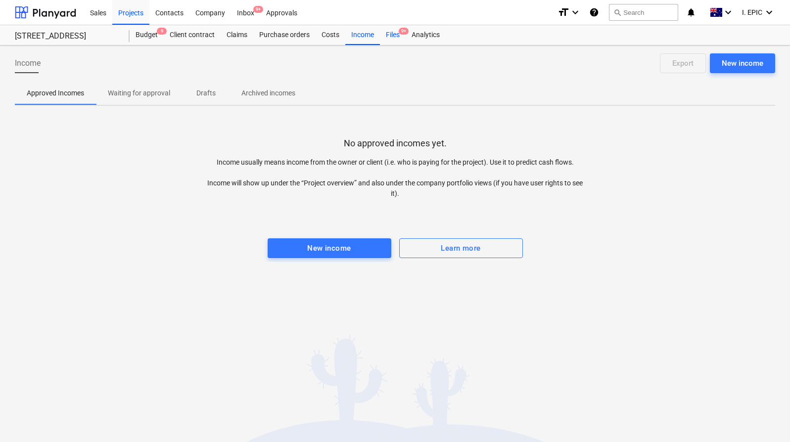
click at [396, 37] on div "Files 9+" at bounding box center [393, 35] width 26 height 20
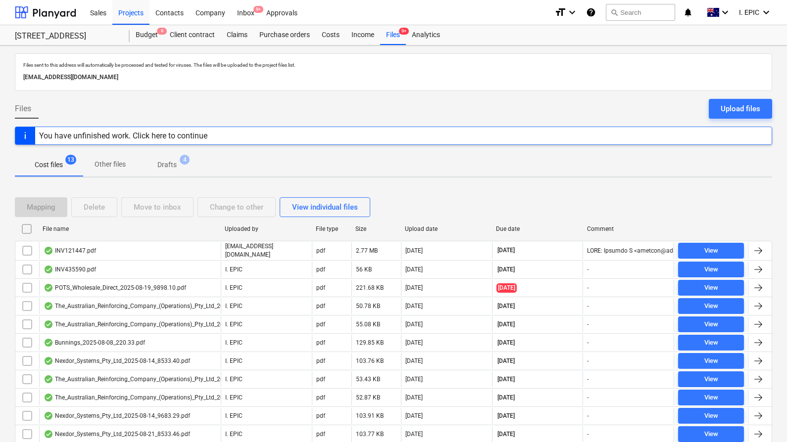
click at [454, 193] on div "Mapping Delete Move to inbox Change to other View individual files" at bounding box center [393, 207] width 757 height 28
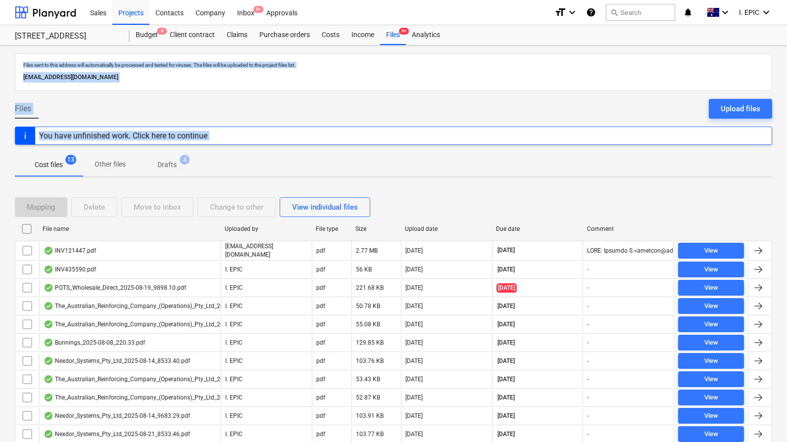
drag, startPoint x: 460, startPoint y: 202, endPoint x: 19, endPoint y: 47, distance: 467.4
click at [19, 47] on div "Files sent to this address will automatically be processed and tested for virus…" at bounding box center [393, 281] width 787 height 471
click at [18, 47] on div "Files sent to this address will automatically be processed and tested for virus…" at bounding box center [393, 281] width 787 height 471
drag, startPoint x: 18, startPoint y: 48, endPoint x: 290, endPoint y: 159, distance: 293.6
click at [290, 159] on div "Files sent to this address will automatically be processed and tested for virus…" at bounding box center [393, 281] width 787 height 471
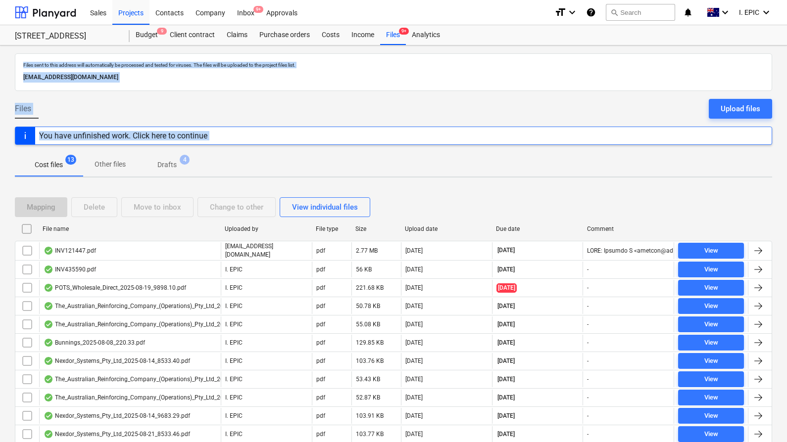
click at [296, 162] on div "Cost files 13 Other files Drafts 4" at bounding box center [393, 165] width 757 height 24
drag, startPoint x: 298, startPoint y: 169, endPoint x: 5, endPoint y: 56, distance: 314.3
click at [5, 56] on div "Files sent to this address will automatically be processed and tested for virus…" at bounding box center [393, 281] width 787 height 471
drag, startPoint x: 8, startPoint y: 51, endPoint x: 298, endPoint y: 158, distance: 308.7
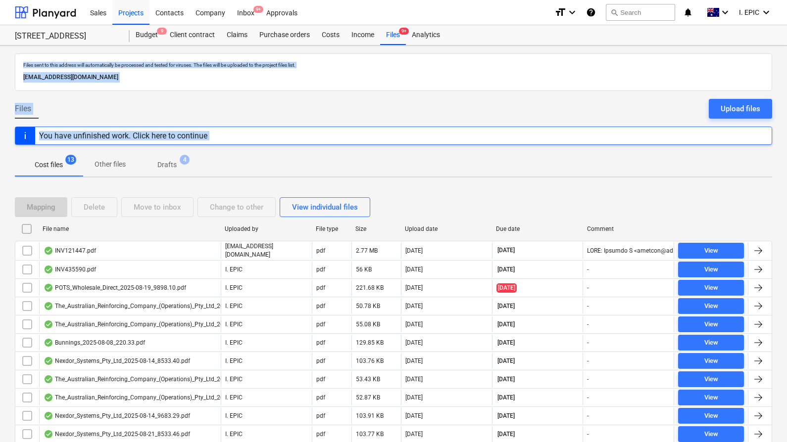
click at [296, 158] on div "Files sent to this address will automatically be processed and tested for virus…" at bounding box center [393, 281] width 787 height 471
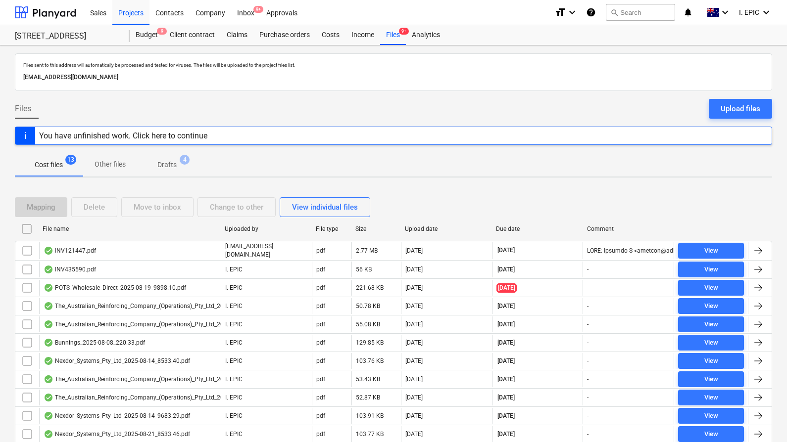
click at [306, 157] on div "Cost files 13 Other files Drafts 4" at bounding box center [393, 165] width 757 height 24
click at [390, 30] on div "Files 9+" at bounding box center [393, 35] width 26 height 20
click at [425, 36] on div "Analytics" at bounding box center [426, 35] width 40 height 20
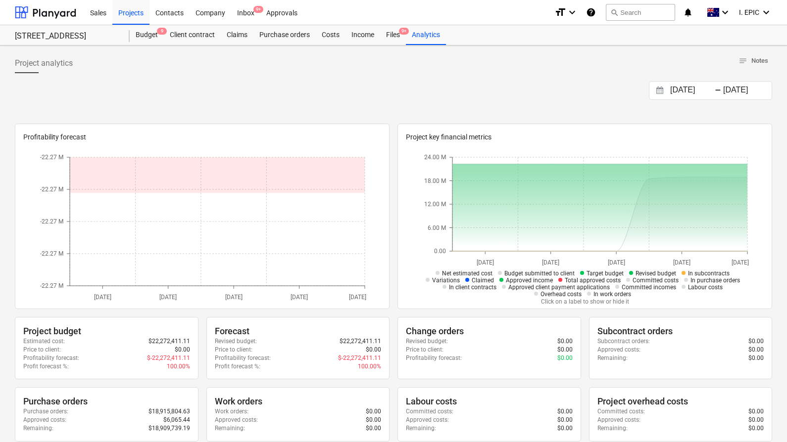
scroll to position [35, 0]
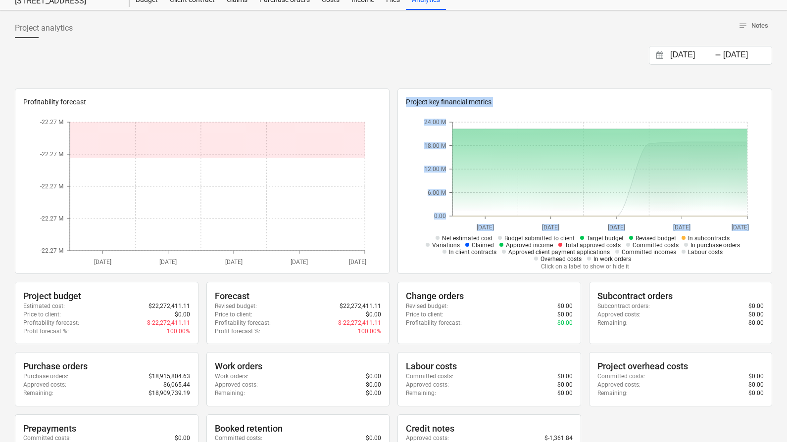
click at [388, 266] on div at bounding box center [388, 266] width 0 height 0
click at [394, 260] on div "Profitability forecast [DATE] [DATE] [DATE] [DATE] [DATE] -22.27 M -22.27 M -22…" at bounding box center [393, 182] width 757 height 186
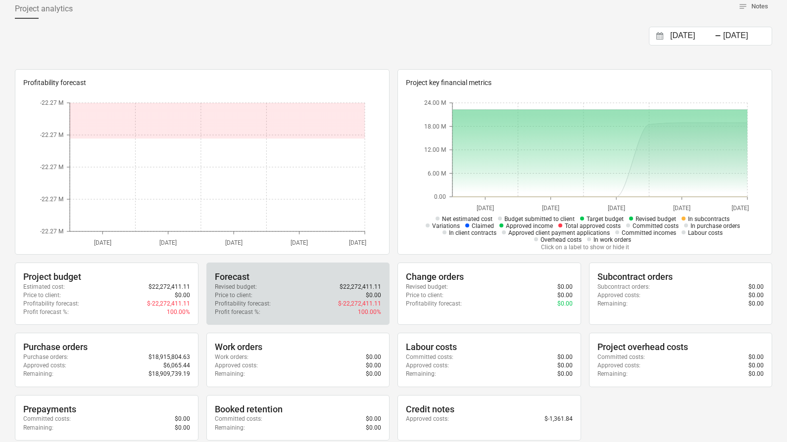
click at [363, 294] on div "Price to client : $0.00" at bounding box center [298, 295] width 167 height 8
click at [247, 289] on p "Revised budget :" at bounding box center [236, 287] width 42 height 8
click at [246, 289] on p "Revised budget :" at bounding box center [236, 287] width 42 height 8
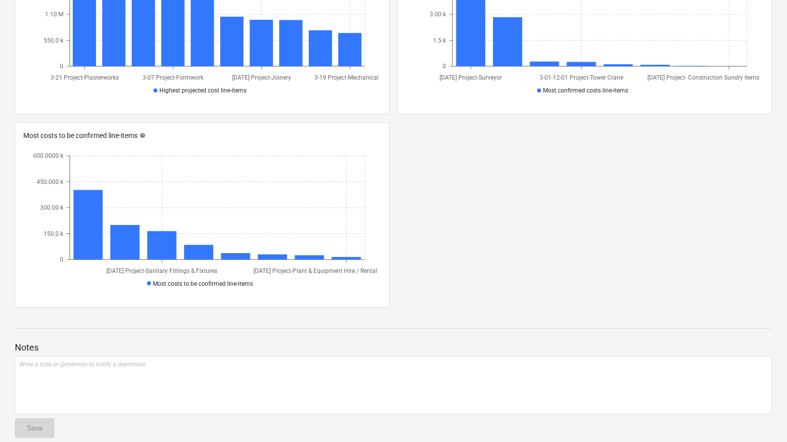
scroll to position [779, 0]
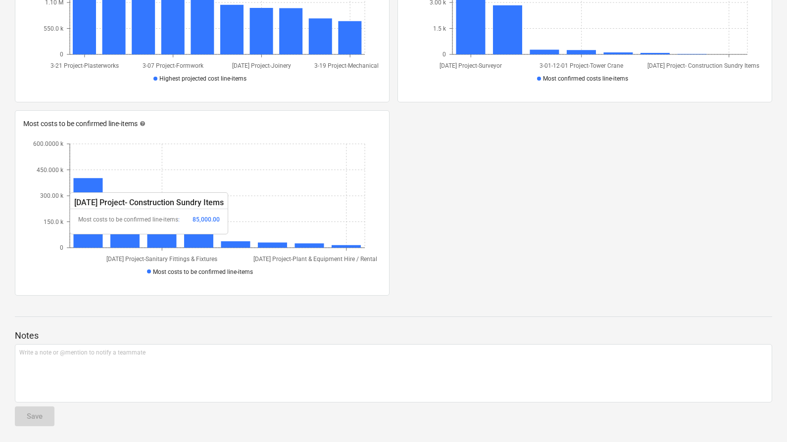
click at [195, 239] on icon at bounding box center [198, 240] width 29 height 15
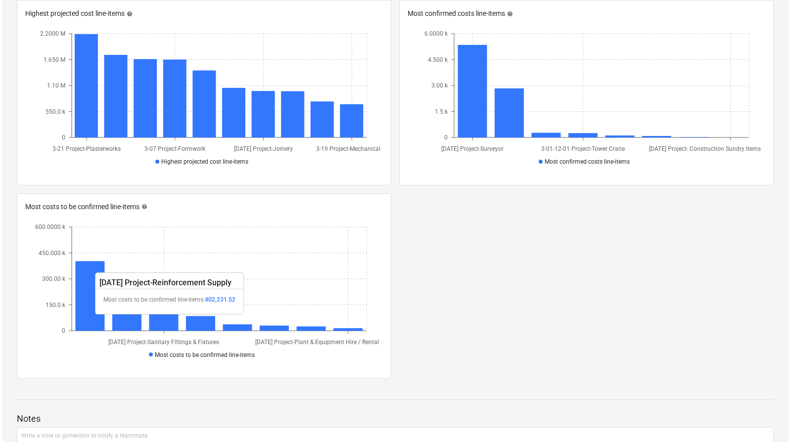
scroll to position [0, 0]
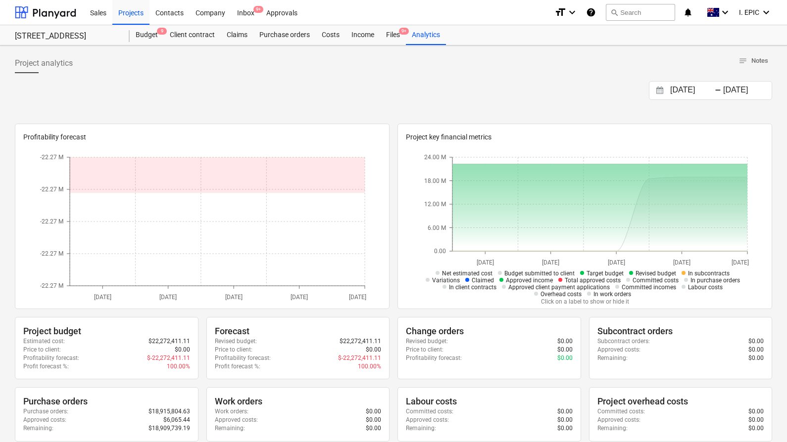
click at [149, 34] on div "Budget 9" at bounding box center [147, 35] width 34 height 20
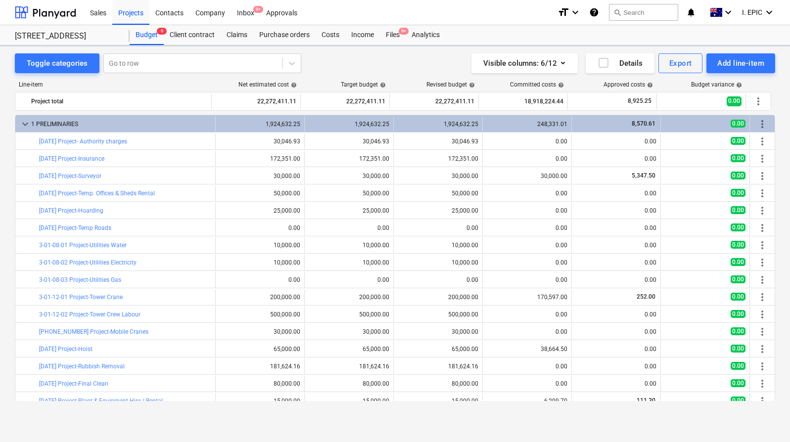
click at [349, 72] on div "Toggle categories Go to row Visible columns : 6/12 Details Export Add line-item" at bounding box center [395, 63] width 760 height 20
click at [188, 40] on div "Client contract" at bounding box center [192, 35] width 57 height 20
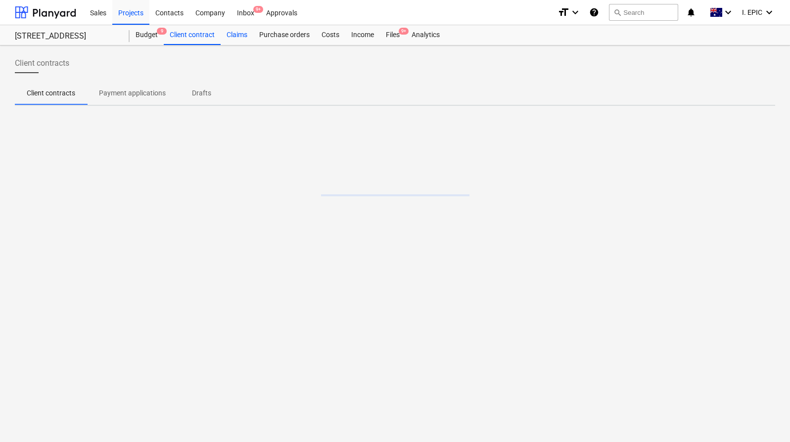
click at [238, 37] on div "Claims" at bounding box center [237, 35] width 33 height 20
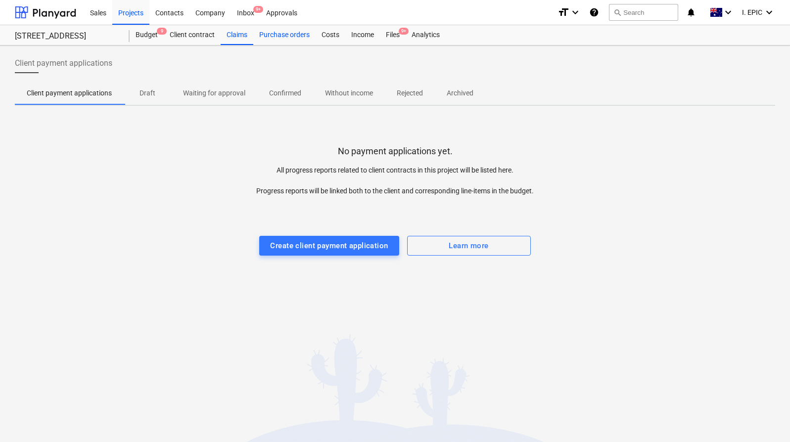
click at [285, 34] on div "Purchase orders" at bounding box center [284, 35] width 62 height 20
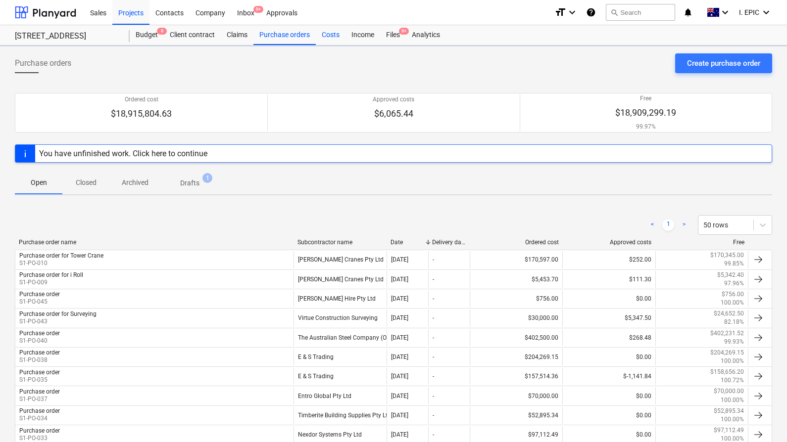
click at [345, 34] on div "Costs" at bounding box center [331, 35] width 30 height 20
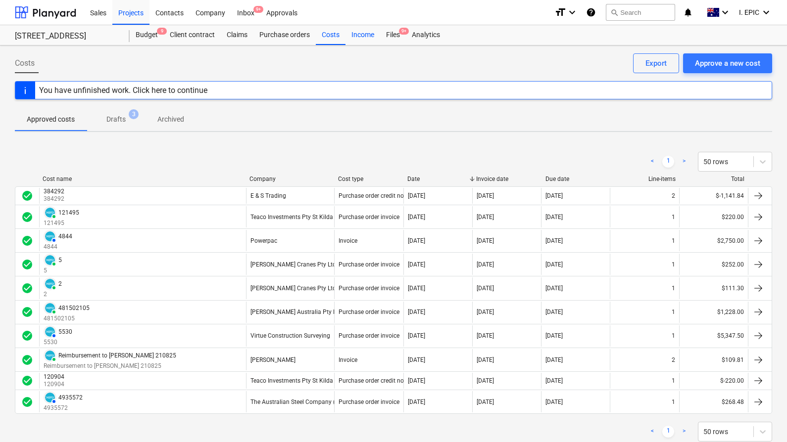
click at [369, 35] on div "Income" at bounding box center [362, 35] width 35 height 20
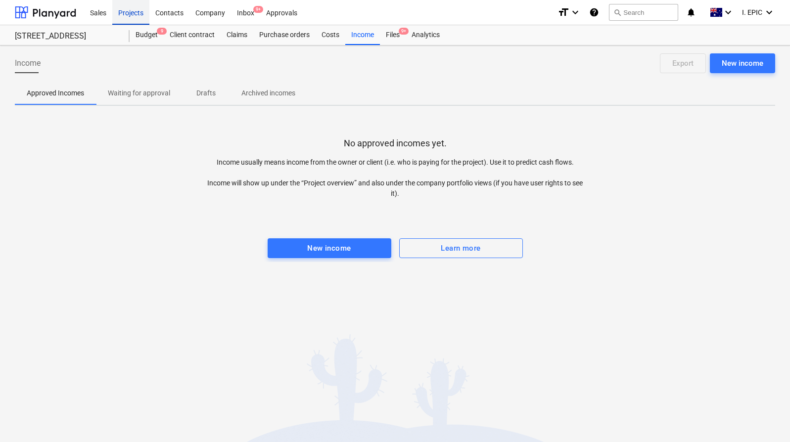
click at [126, 9] on div "Projects" at bounding box center [130, 12] width 37 height 25
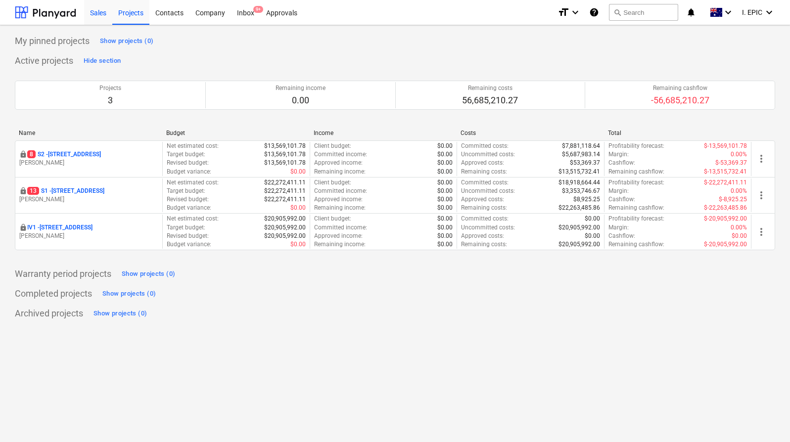
click at [90, 15] on div "Sales" at bounding box center [98, 12] width 28 height 25
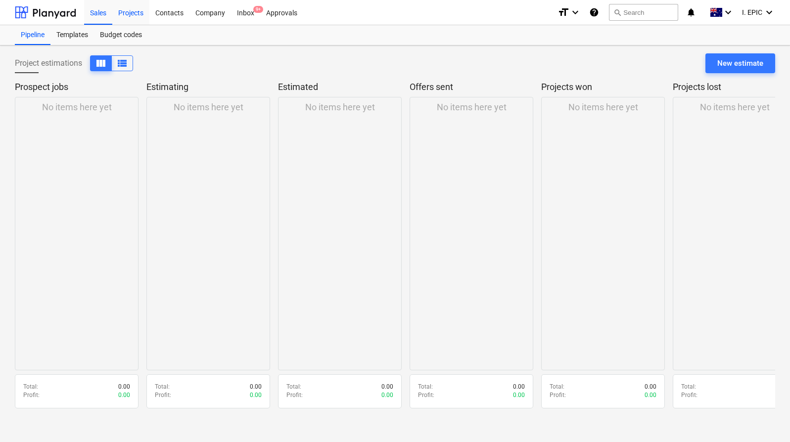
click at [127, 16] on div "Projects" at bounding box center [130, 12] width 37 height 25
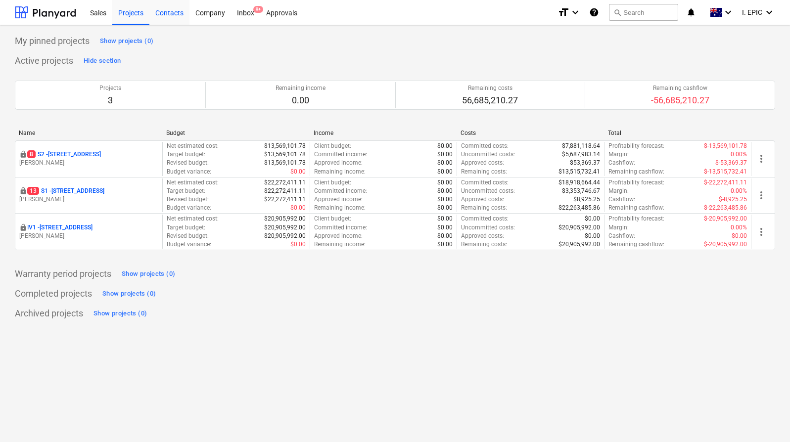
click at [168, 18] on div "Contacts" at bounding box center [169, 12] width 40 height 25
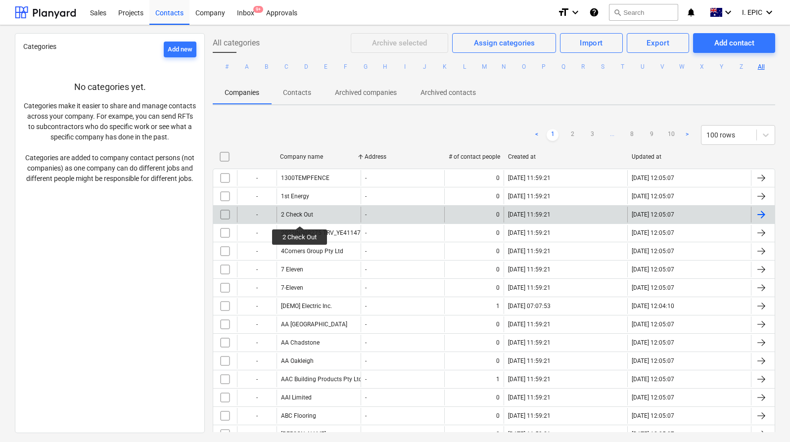
click at [300, 217] on div "2 Check Out" at bounding box center [297, 214] width 32 height 7
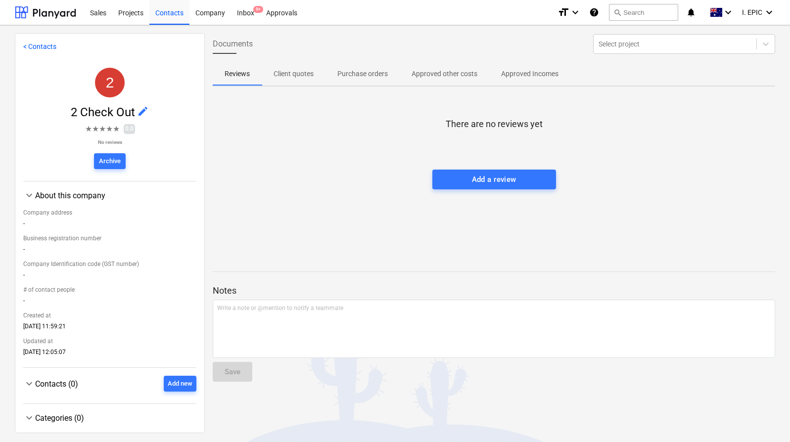
scroll to position [11, 0]
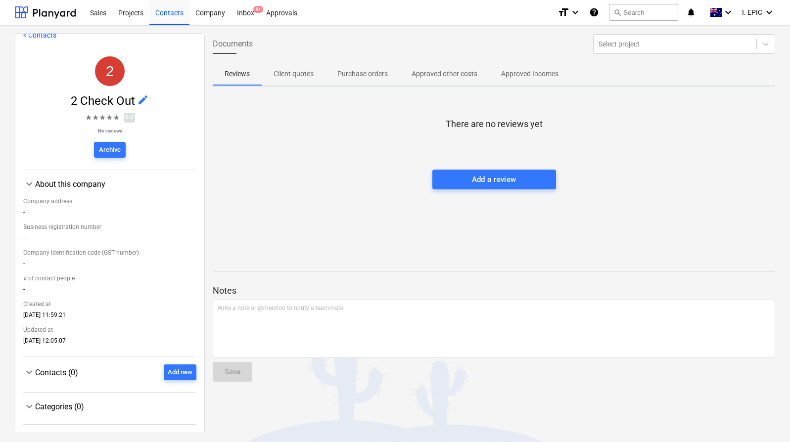
drag, startPoint x: 298, startPoint y: 73, endPoint x: 308, endPoint y: 74, distance: 9.4
click at [298, 73] on p "Client quotes" at bounding box center [294, 74] width 40 height 10
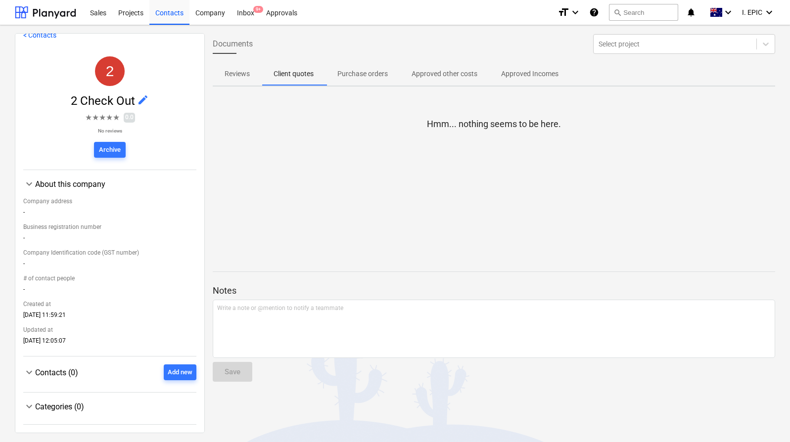
click at [358, 74] on p "Purchase orders" at bounding box center [362, 74] width 50 height 10
click at [444, 72] on p "Approved other costs" at bounding box center [445, 74] width 66 height 10
click at [516, 70] on p "Approved Incomes" at bounding box center [529, 74] width 57 height 10
click at [663, 42] on div at bounding box center [675, 44] width 153 height 10
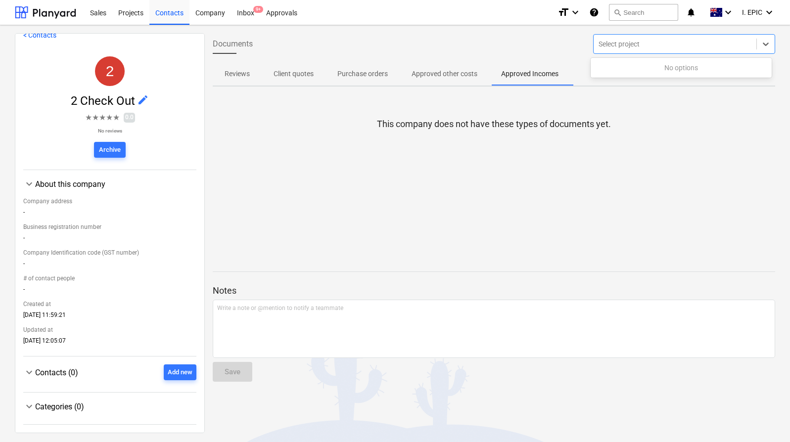
click at [523, 51] on div "Documents Use Up and Down to choose options, press Enter to select the currentl…" at bounding box center [494, 44] width 570 height 28
click at [140, 100] on span "edit" at bounding box center [143, 100] width 12 height 12
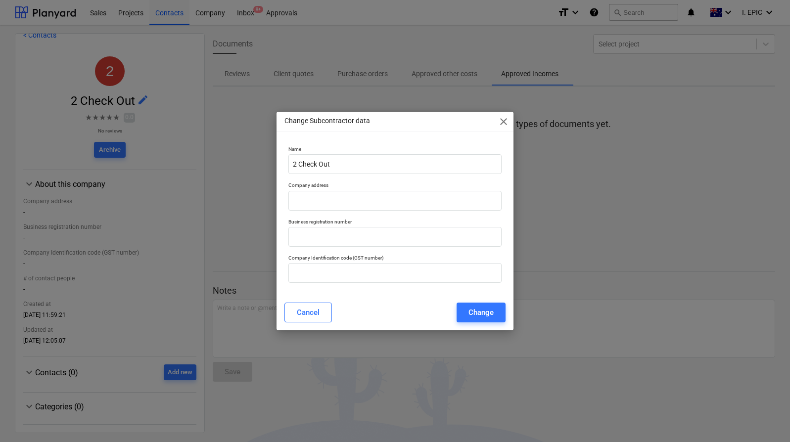
click at [497, 121] on div "Change Subcontractor data close" at bounding box center [395, 122] width 237 height 20
click at [504, 123] on span "close" at bounding box center [504, 122] width 12 height 12
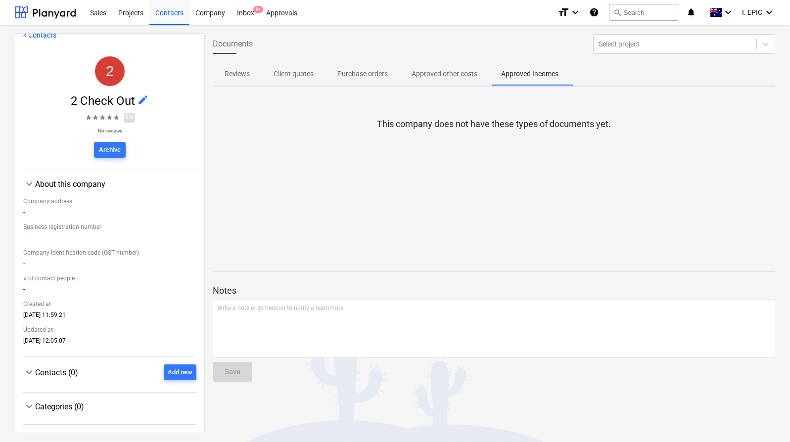
click at [330, 234] on div "This company does not have these types of documents yet." at bounding box center [494, 168] width 563 height 148
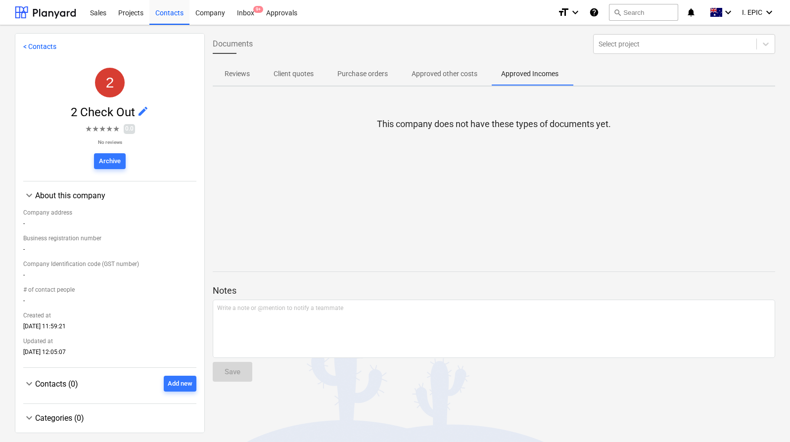
click at [35, 45] on link "< Contacts" at bounding box center [39, 47] width 33 height 8
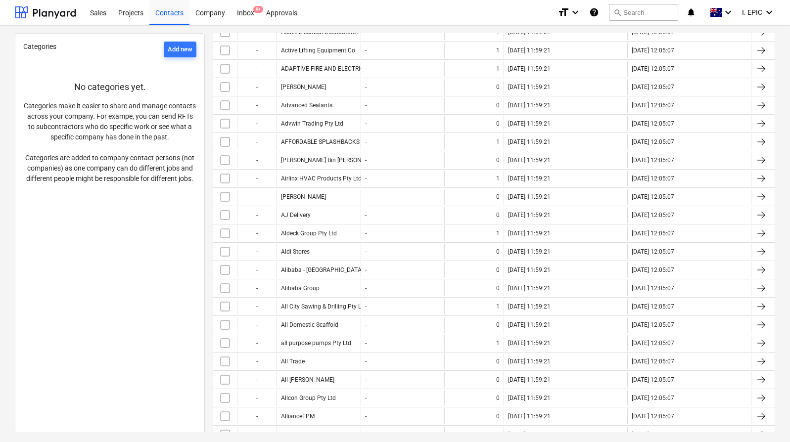
scroll to position [787, 0]
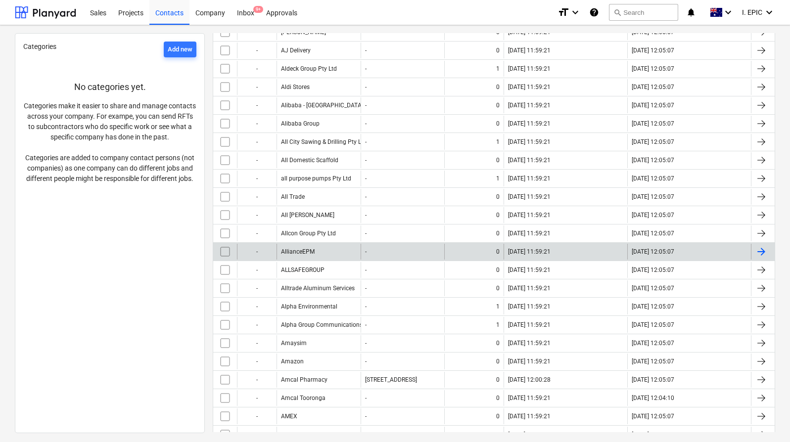
click at [327, 253] on div "AllianceEPM" at bounding box center [319, 252] width 84 height 16
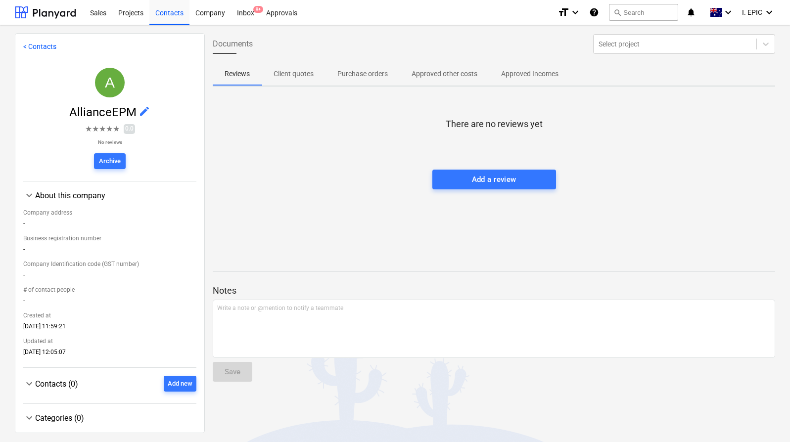
click at [329, 218] on div "There are no reviews yet Add a review" at bounding box center [494, 168] width 563 height 148
click at [329, 219] on div "There are no reviews yet Add a review" at bounding box center [494, 168] width 563 height 148
click at [33, 45] on link "< Contacts" at bounding box center [39, 47] width 33 height 8
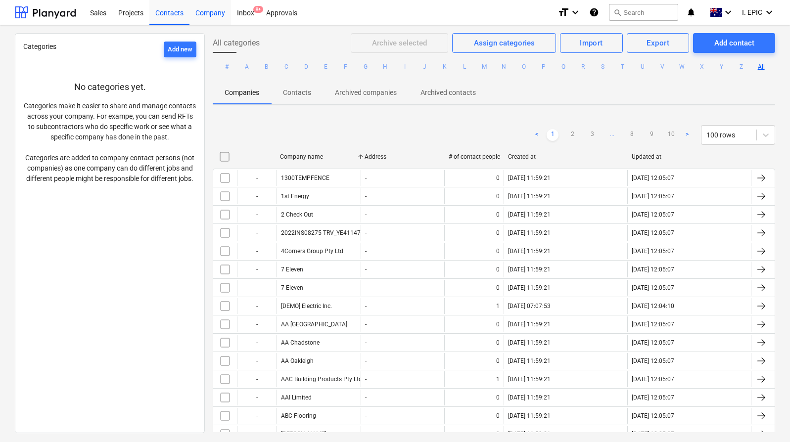
click at [215, 17] on div "Company" at bounding box center [210, 12] width 42 height 25
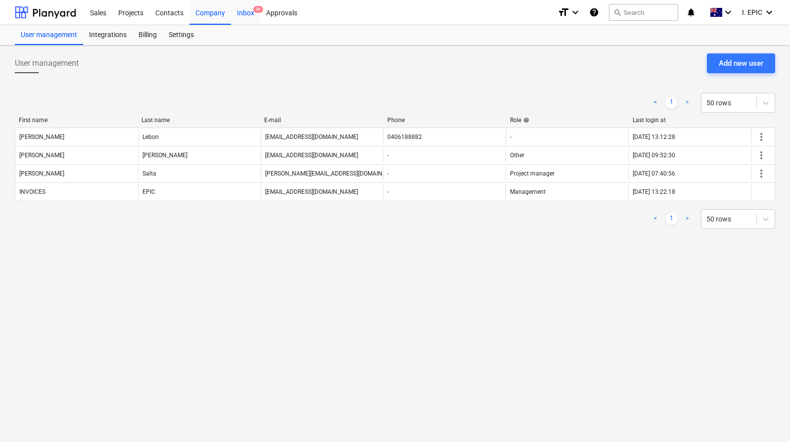
click at [243, 12] on div "Inbox 9+" at bounding box center [245, 12] width 29 height 25
